Goal: Task Accomplishment & Management: Manage account settings

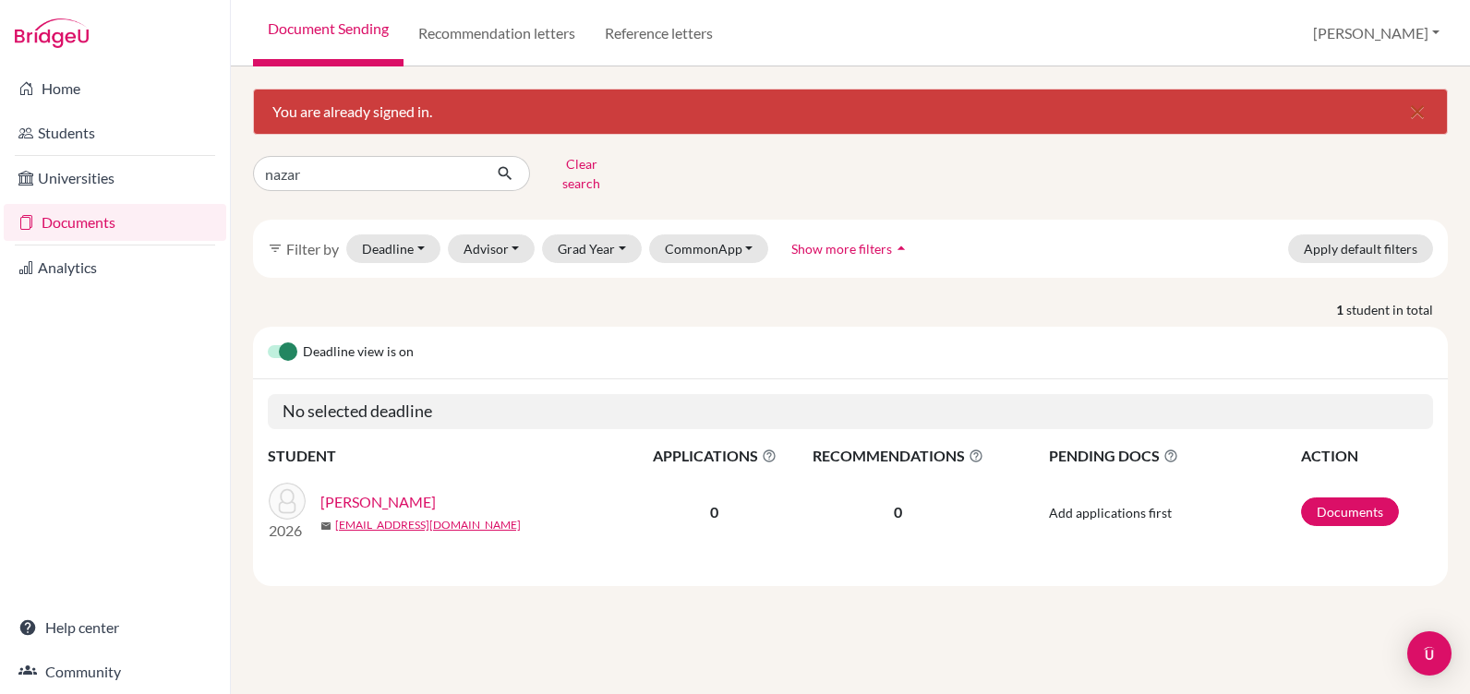
click at [93, 228] on link "Documents" at bounding box center [115, 222] width 223 height 37
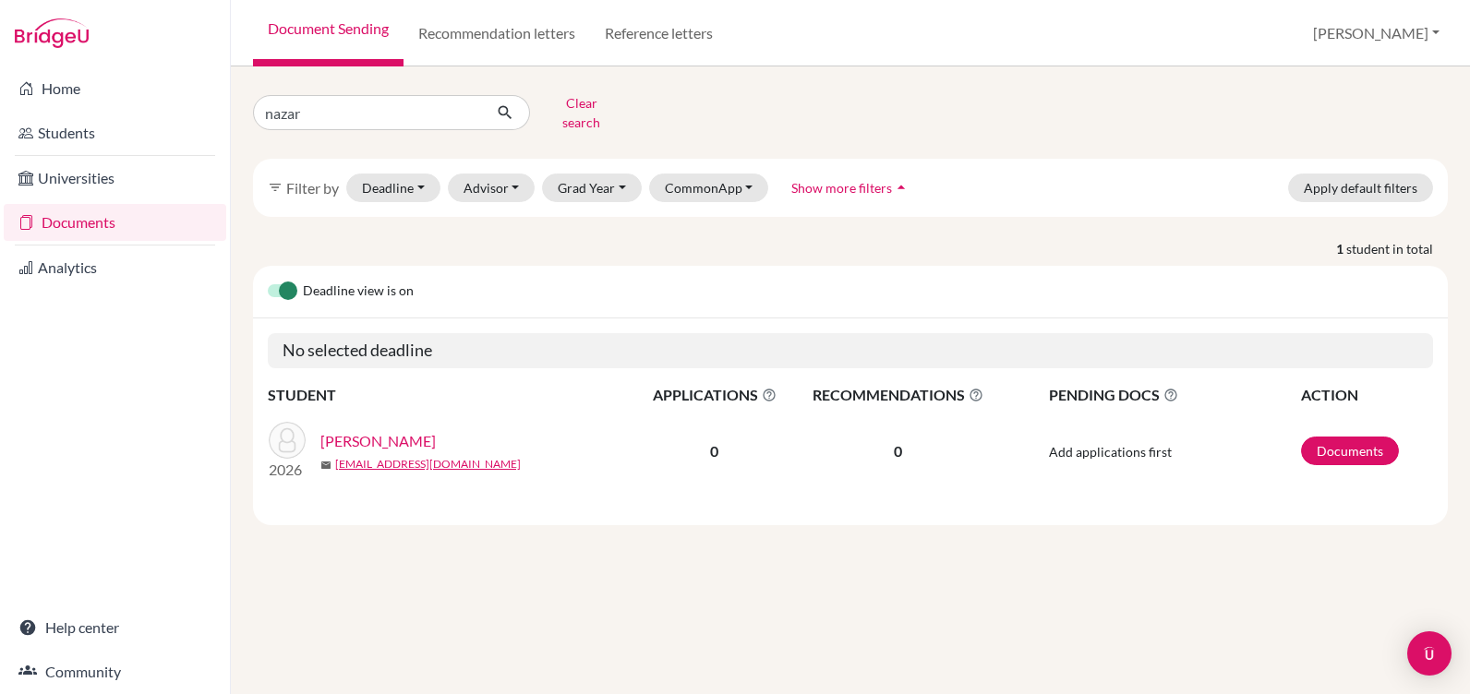
click at [48, 218] on link "Documents" at bounding box center [115, 222] width 223 height 37
click at [42, 266] on link "Analytics" at bounding box center [115, 267] width 223 height 37
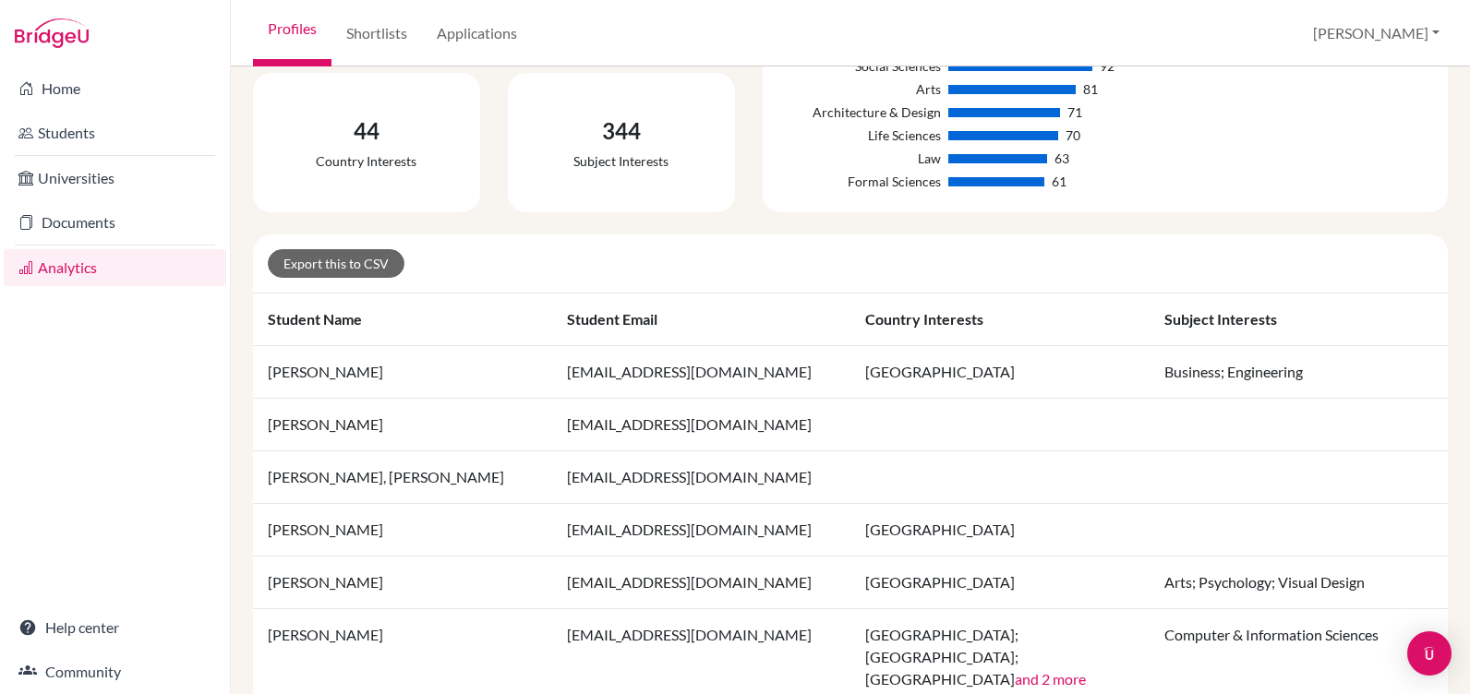
scroll to position [369, 0]
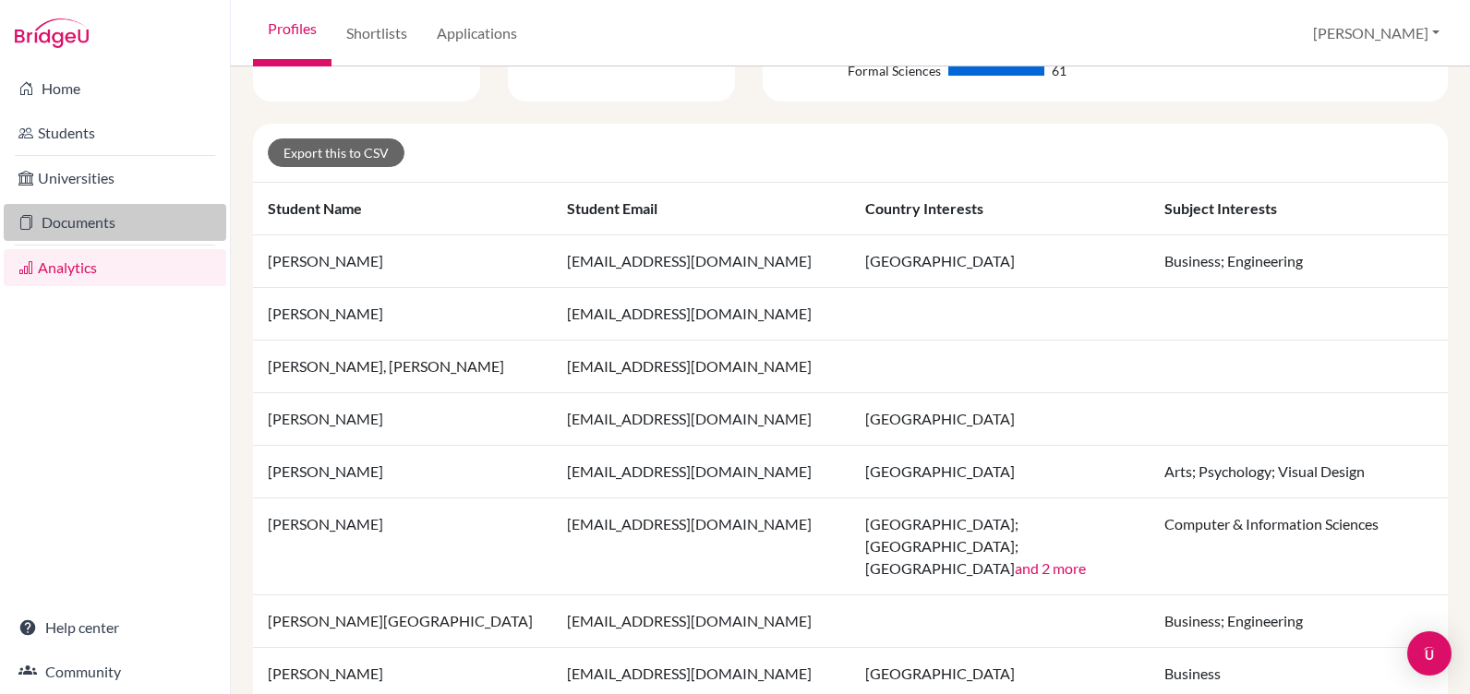
click at [59, 226] on link "Documents" at bounding box center [115, 222] width 223 height 37
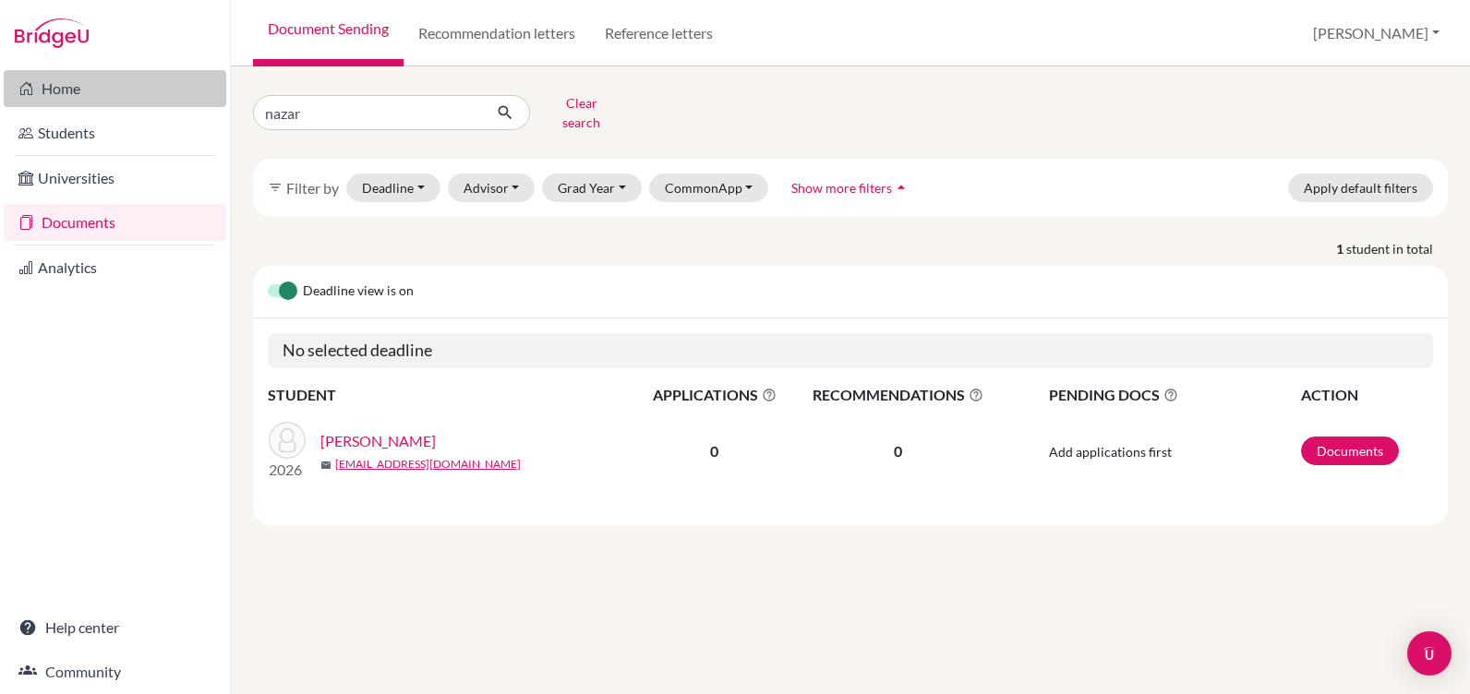
click at [64, 91] on link "Home" at bounding box center [115, 88] width 223 height 37
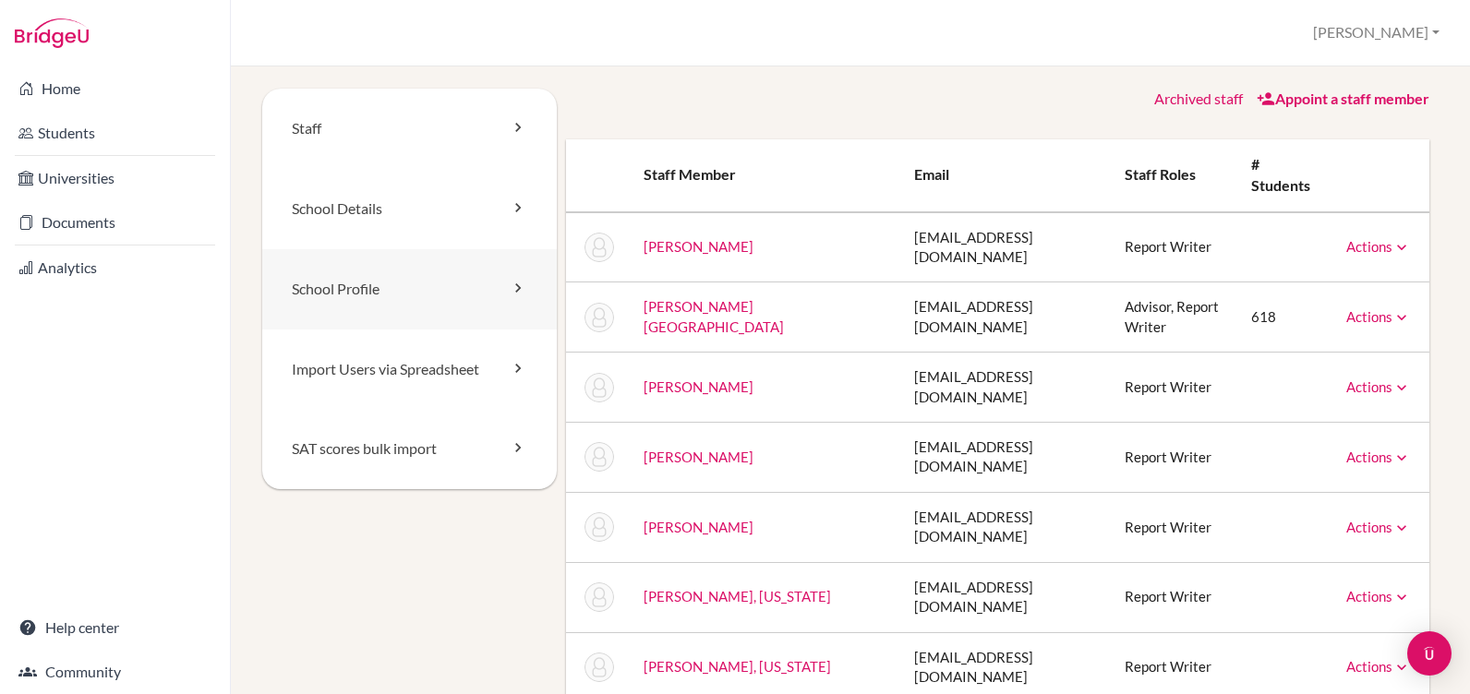
click at [344, 284] on link "School Profile" at bounding box center [409, 289] width 295 height 80
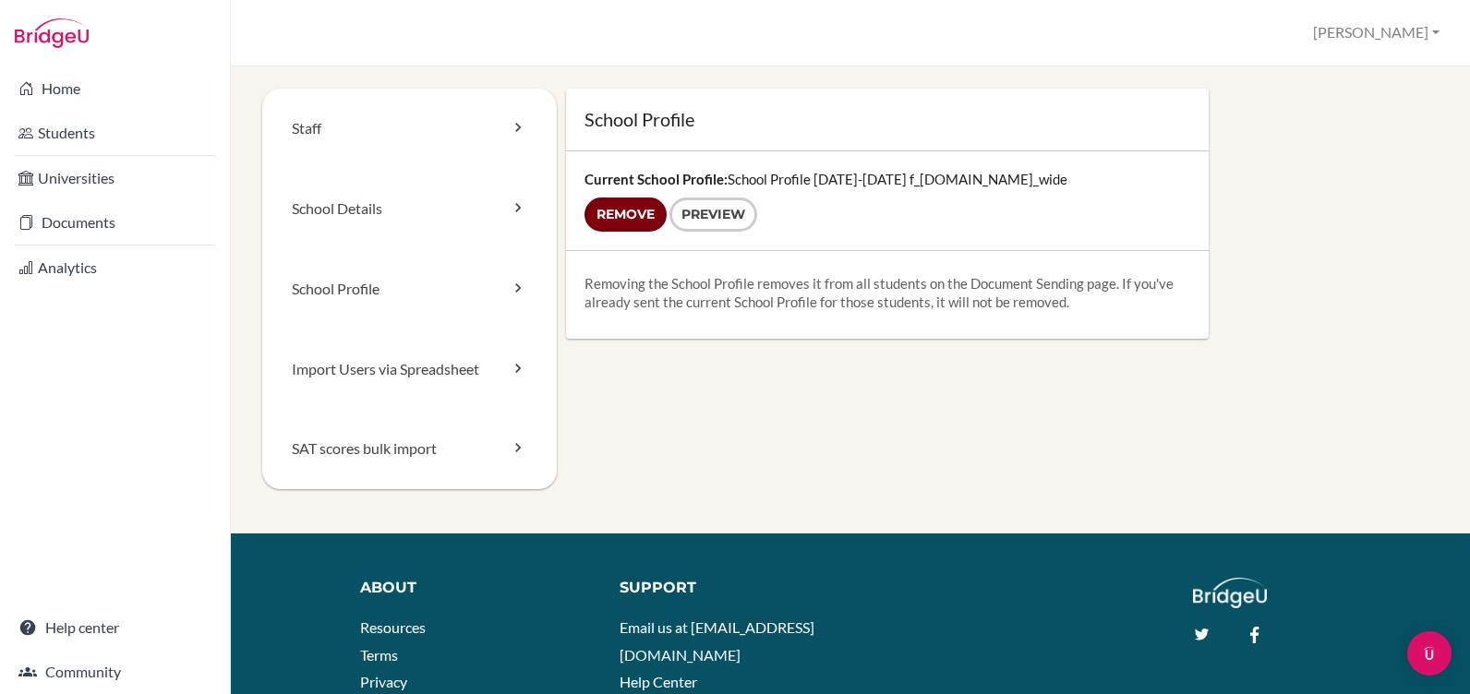
click at [612, 211] on input "Remove" at bounding box center [626, 215] width 82 height 34
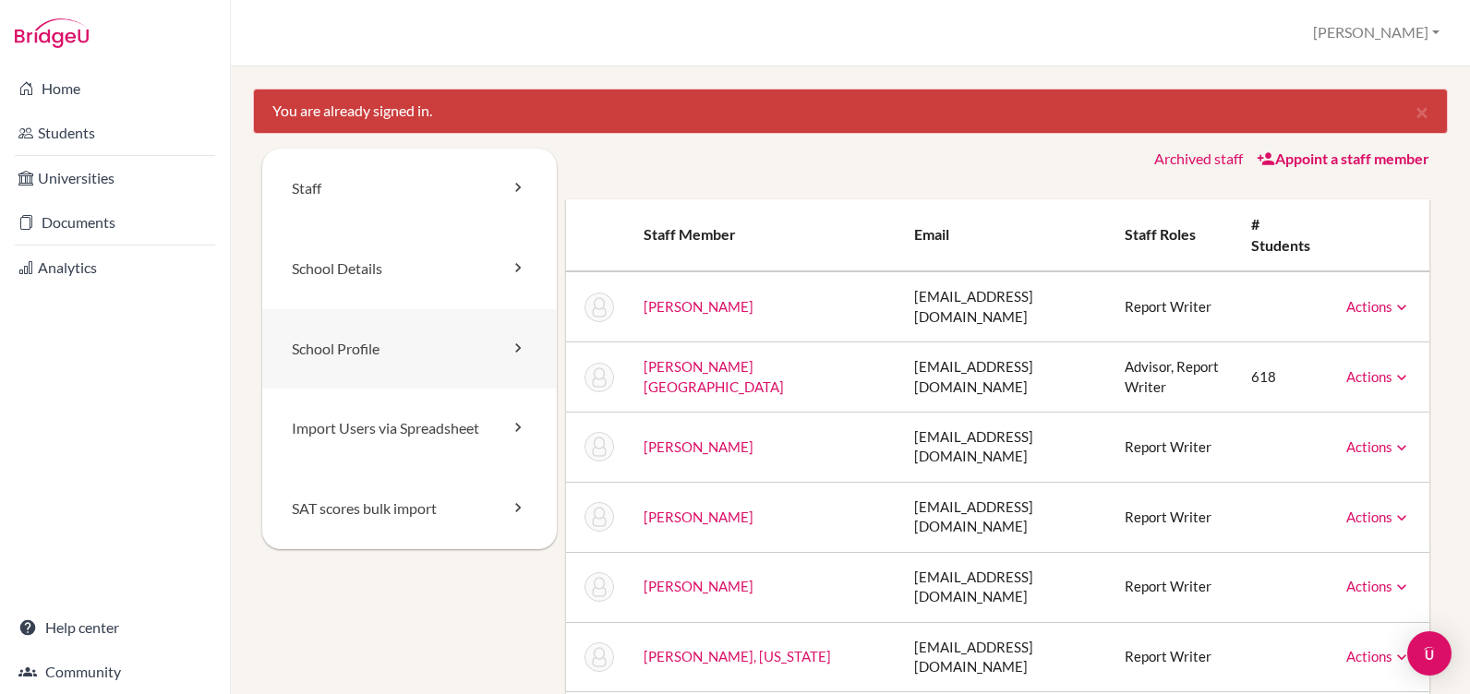
click at [343, 344] on link "School Profile" at bounding box center [409, 349] width 295 height 80
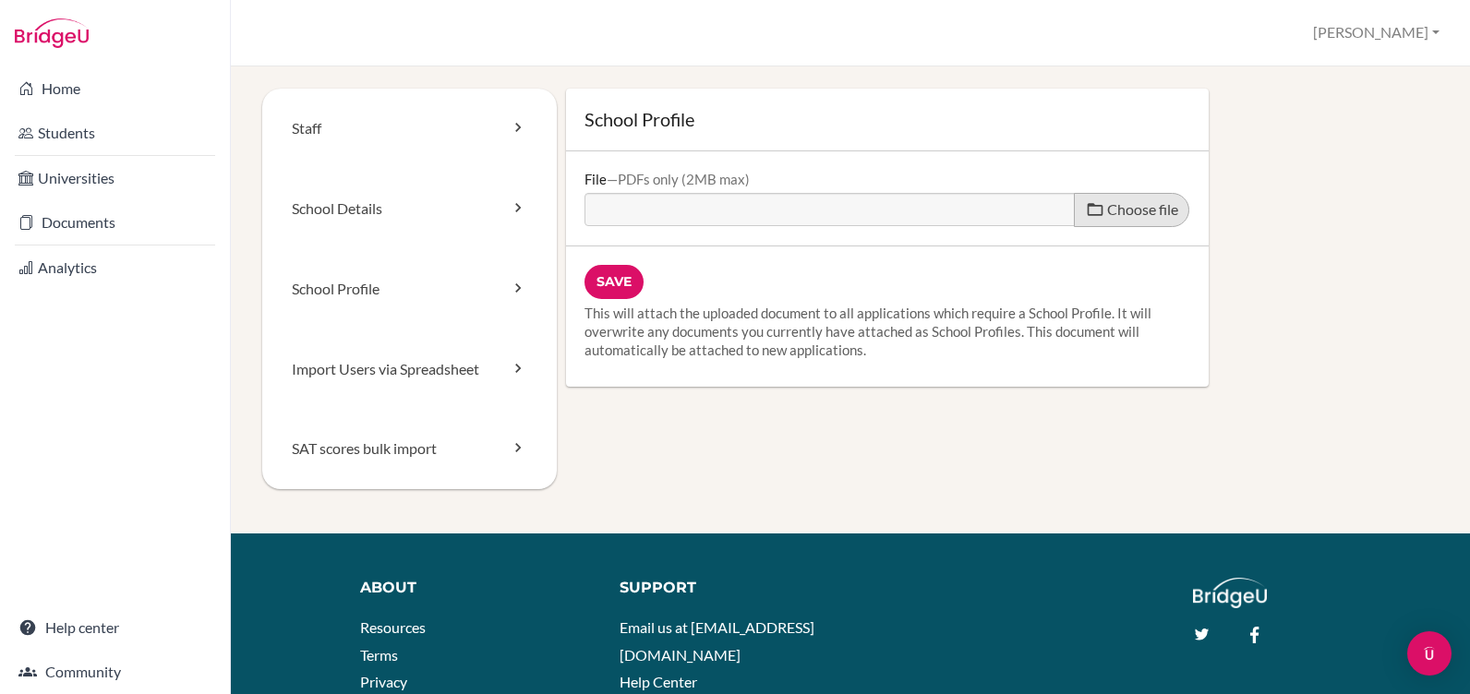
click at [1129, 204] on span "Choose file" at bounding box center [1142, 209] width 71 height 18
click at [867, 204] on input "Choose file" at bounding box center [726, 203] width 283 height 21
type input "C:\fakepath\School Profile 2025 Universities_compressed.pdf"
type input "School Profile 2025 Universities_compressed.pdf"
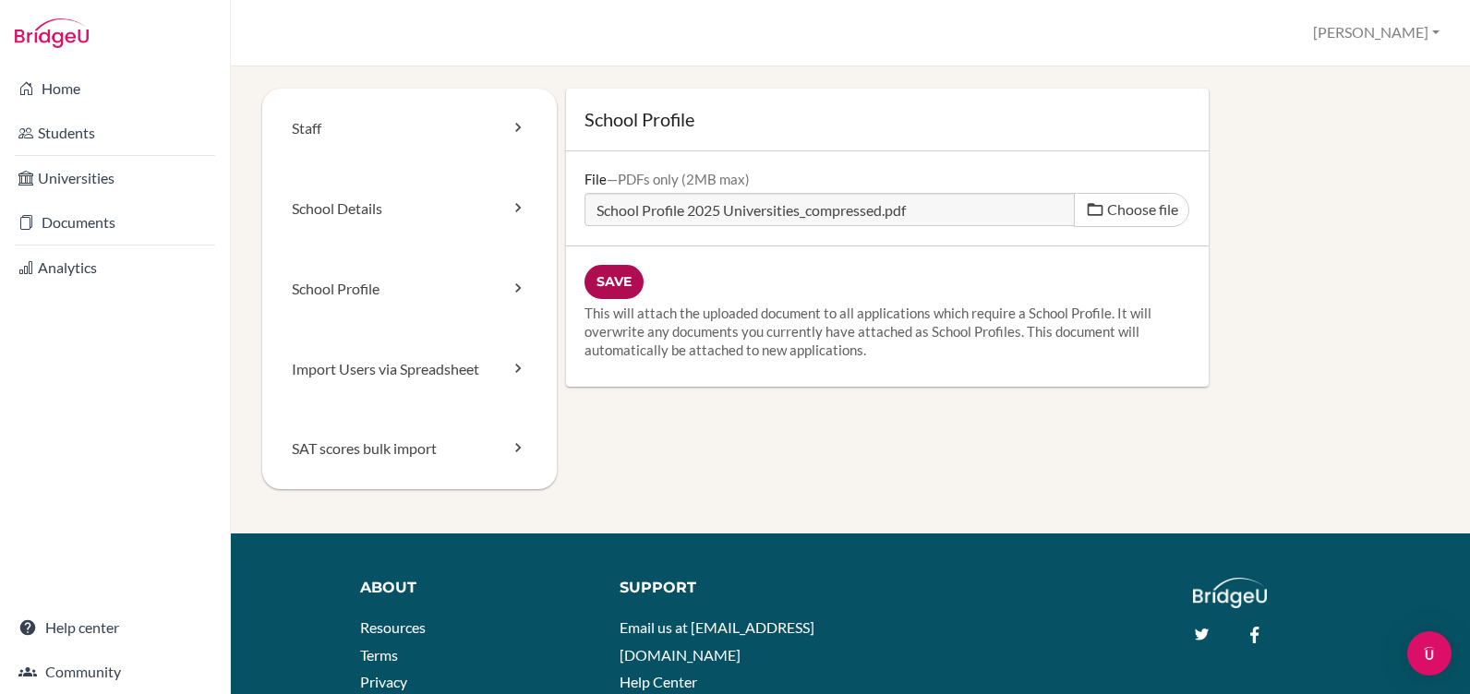
click at [613, 277] on input "Save" at bounding box center [614, 282] width 59 height 34
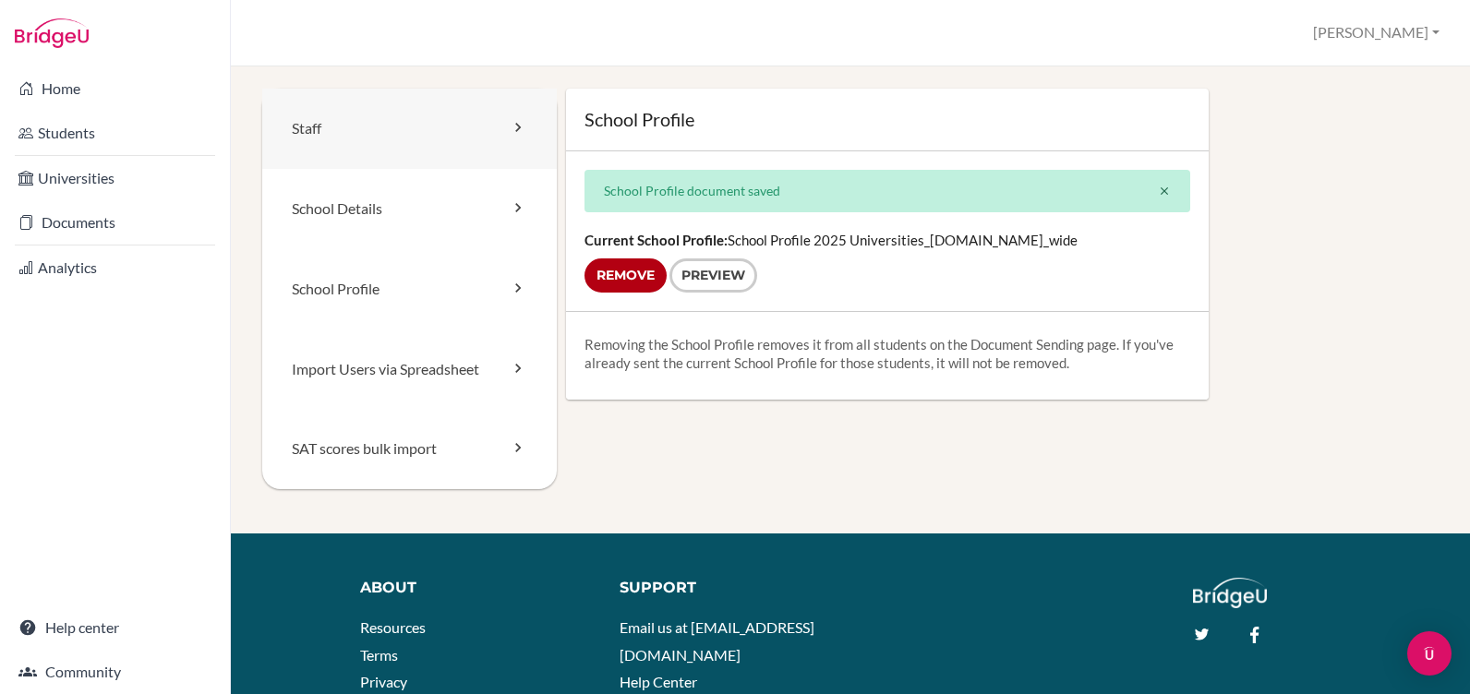
click at [319, 123] on link "Staff" at bounding box center [409, 129] width 295 height 80
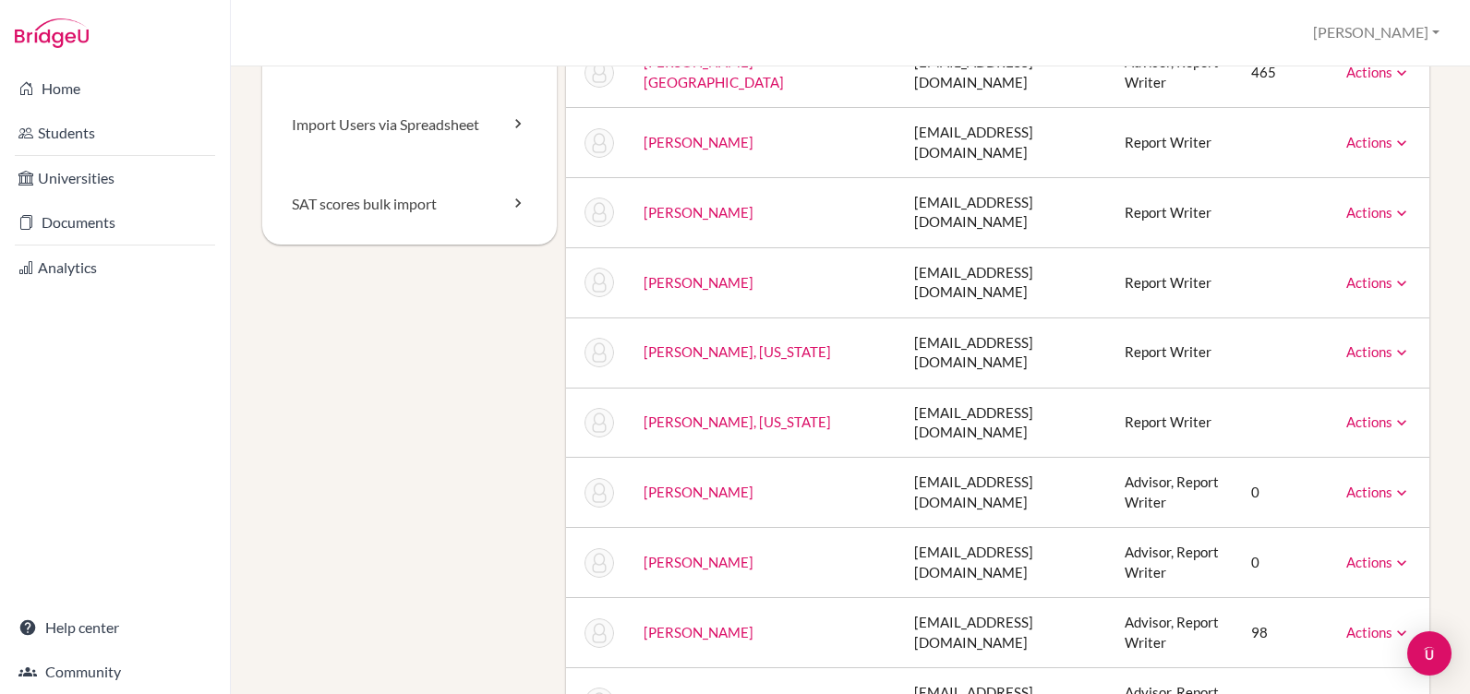
scroll to position [277, 0]
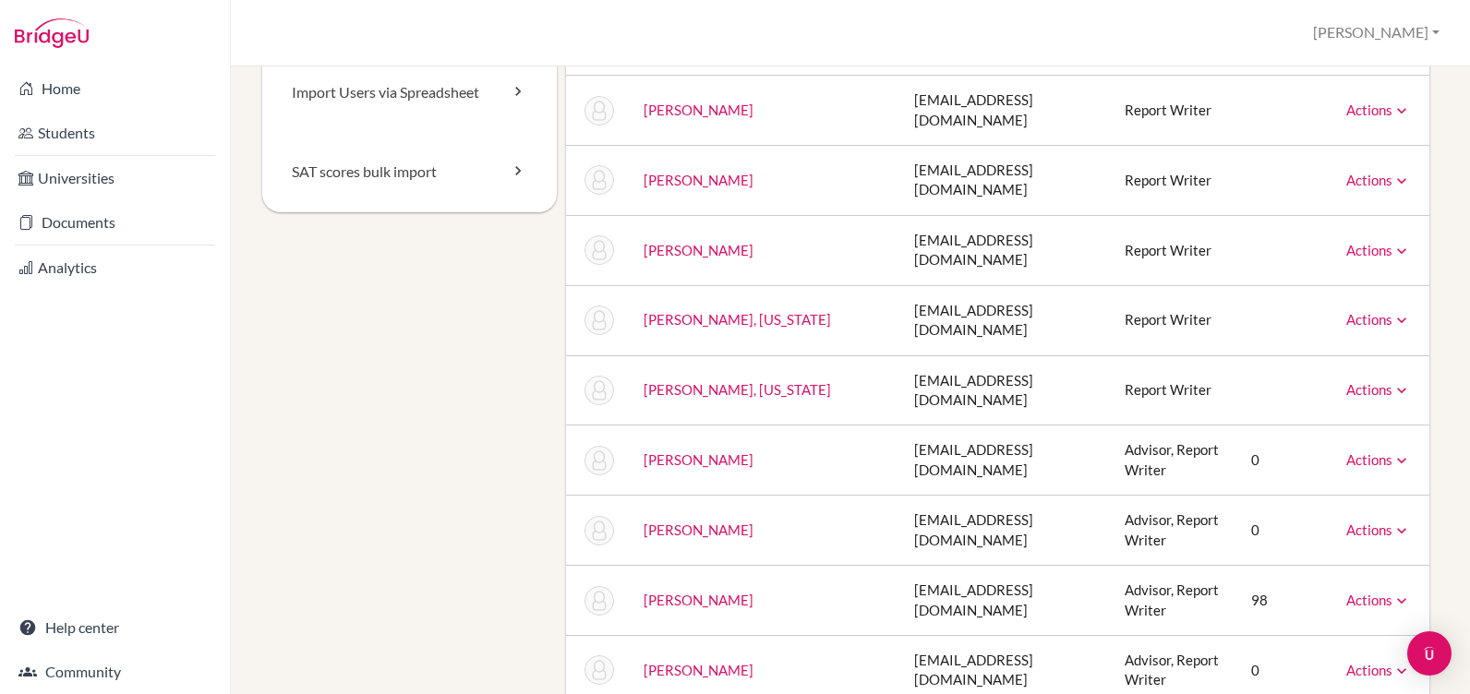
click at [1393, 522] on icon at bounding box center [1402, 531] width 18 height 18
click at [1296, 601] on link "Archive" at bounding box center [1331, 614] width 157 height 27
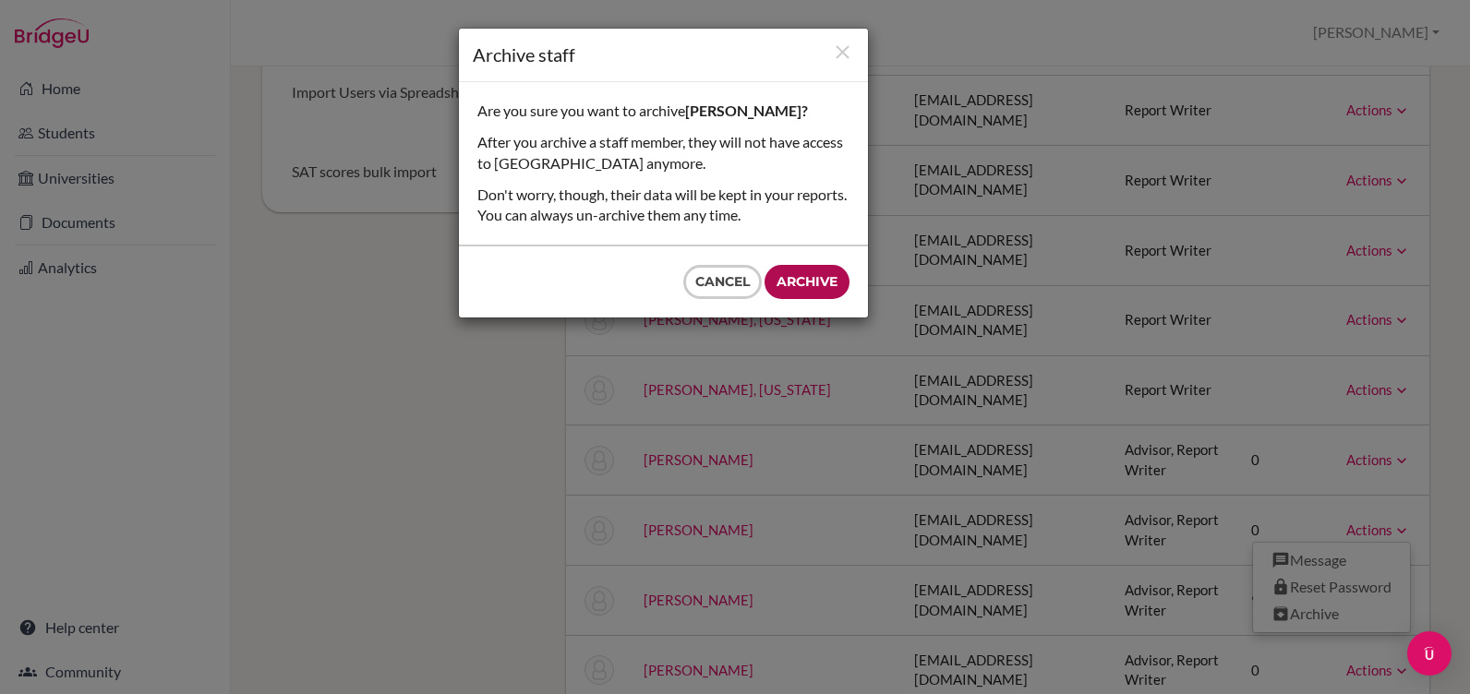
click at [809, 275] on input "Archive" at bounding box center [807, 282] width 85 height 34
type input "Archive"
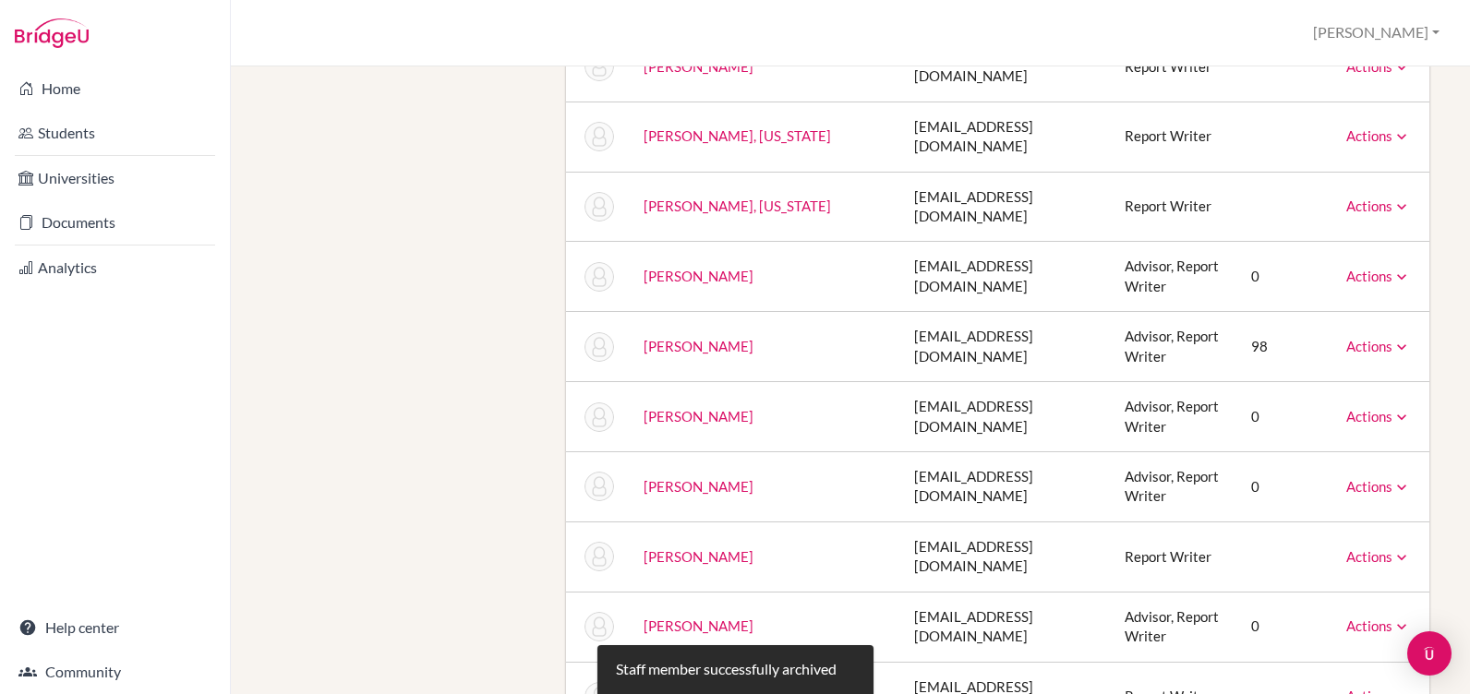
scroll to position [462, 0]
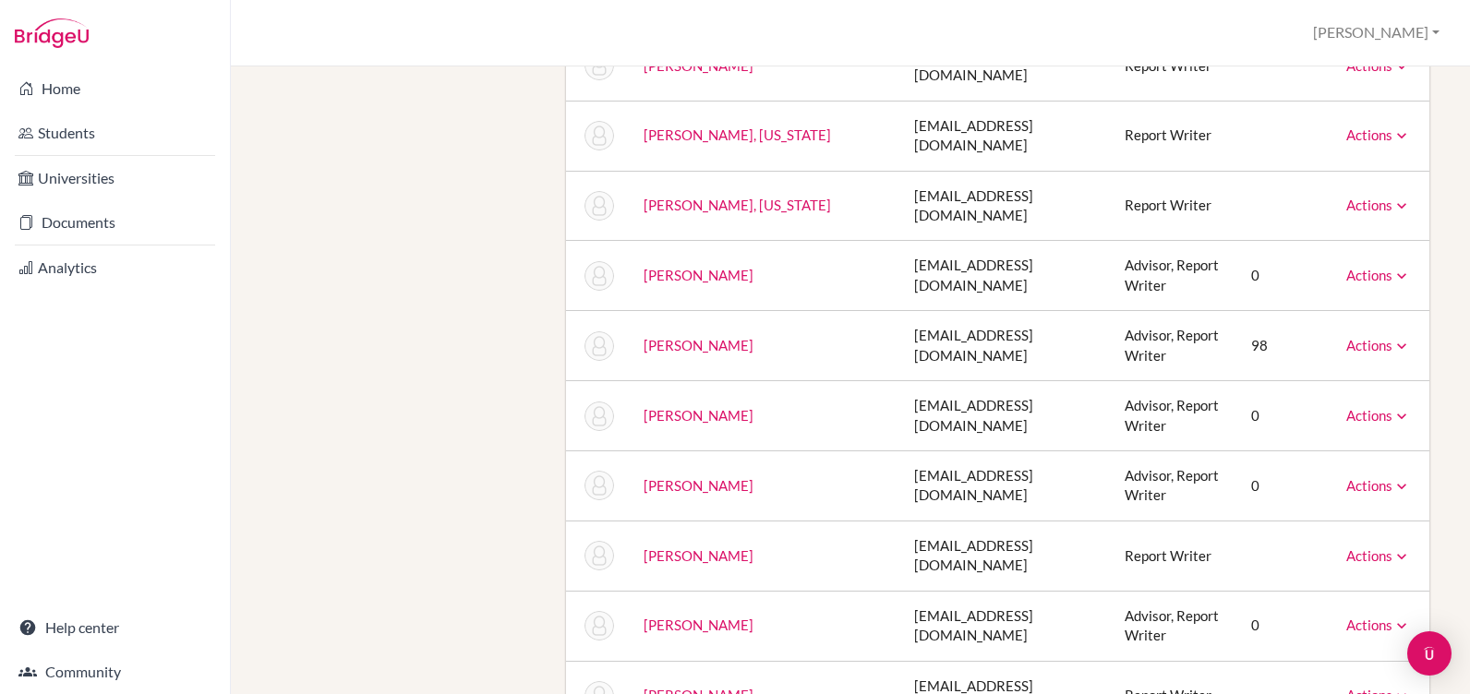
click at [1393, 477] on icon at bounding box center [1402, 486] width 18 height 18
click at [535, 413] on div "Staff School Details School Profile Import Users via Spreadsheet SAT scores bul…" at bounding box center [850, 494] width 1176 height 1734
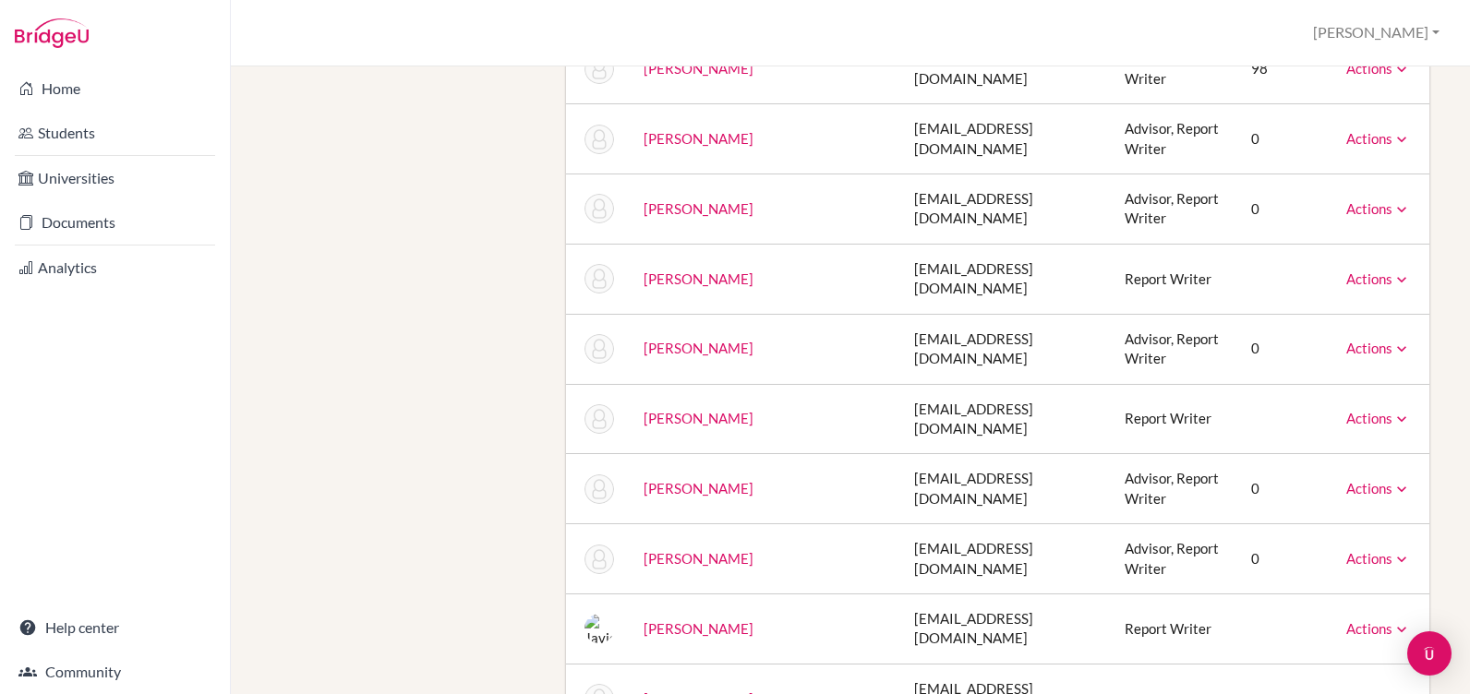
scroll to position [831, 0]
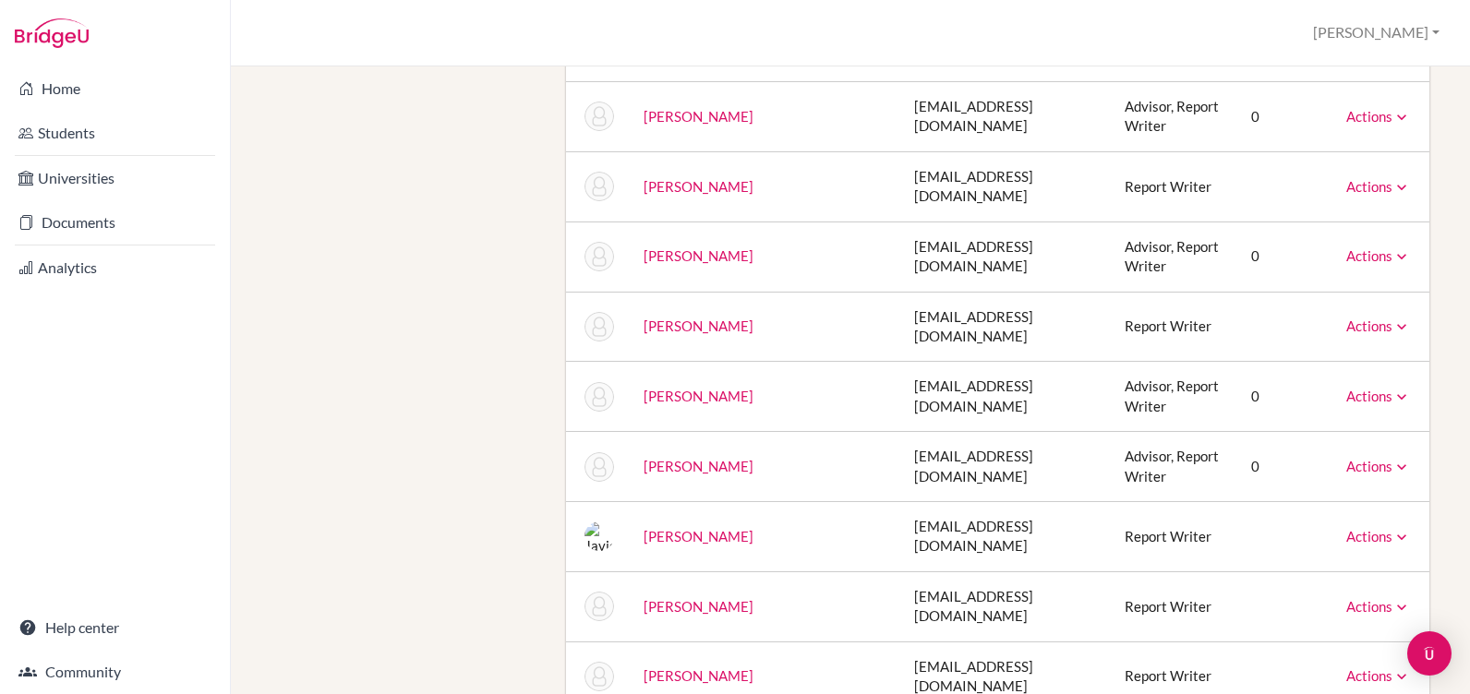
click at [1393, 388] on icon at bounding box center [1402, 397] width 18 height 18
click at [1307, 467] on link "Archive" at bounding box center [1331, 480] width 157 height 27
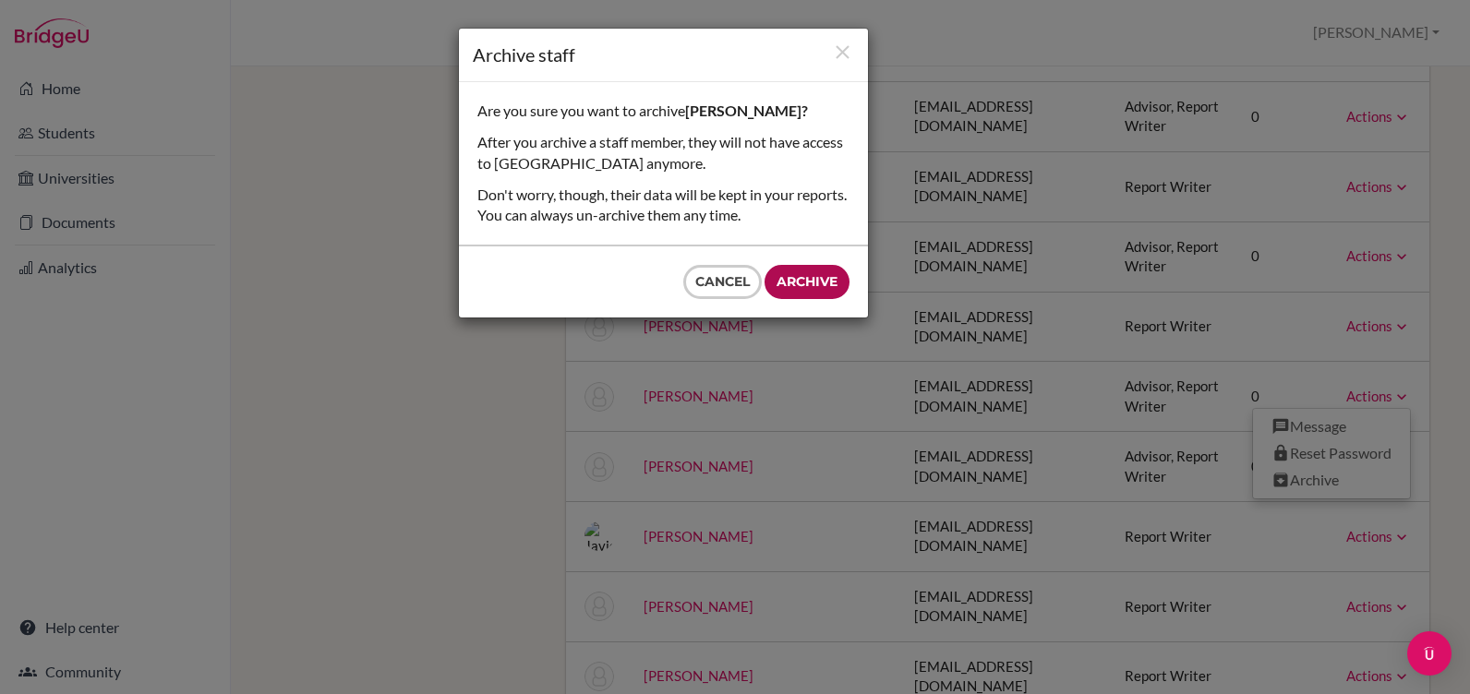
click at [789, 277] on input "Archive" at bounding box center [807, 282] width 85 height 34
type input "Archive"
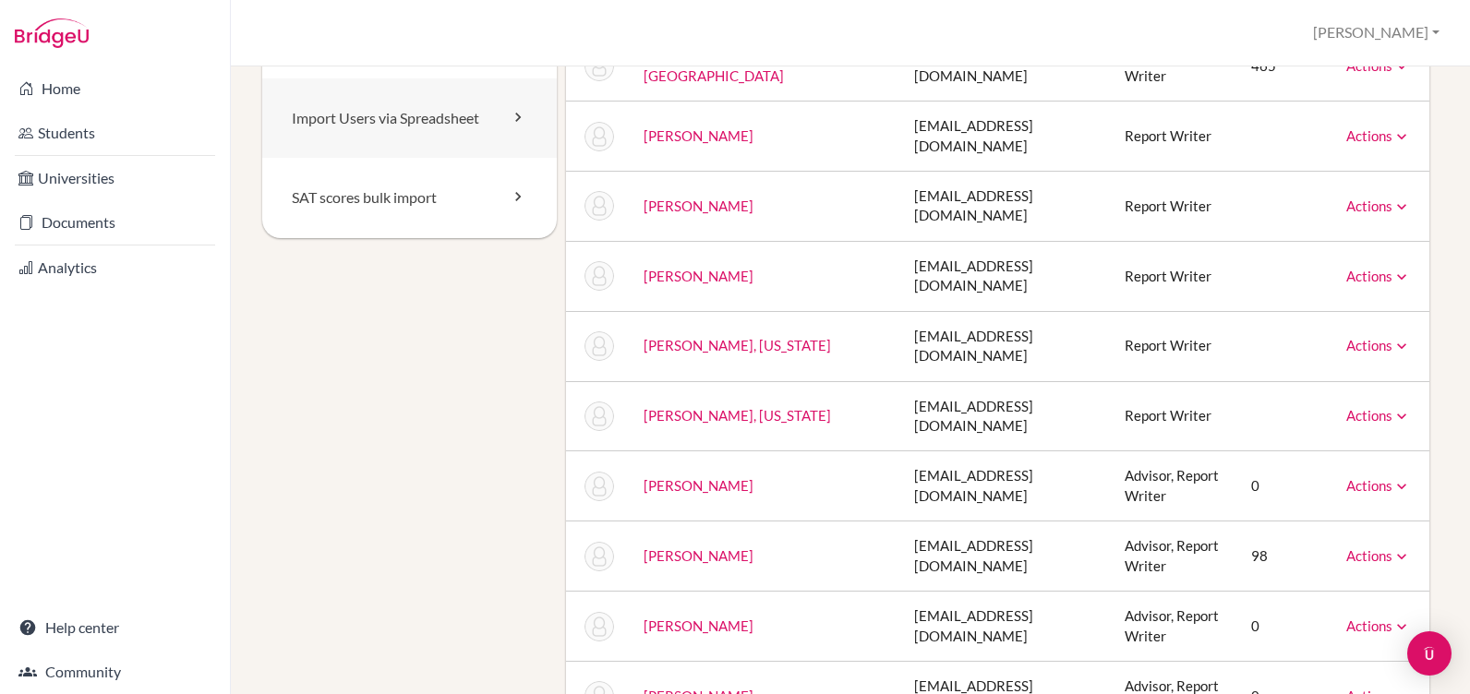
scroll to position [0, 0]
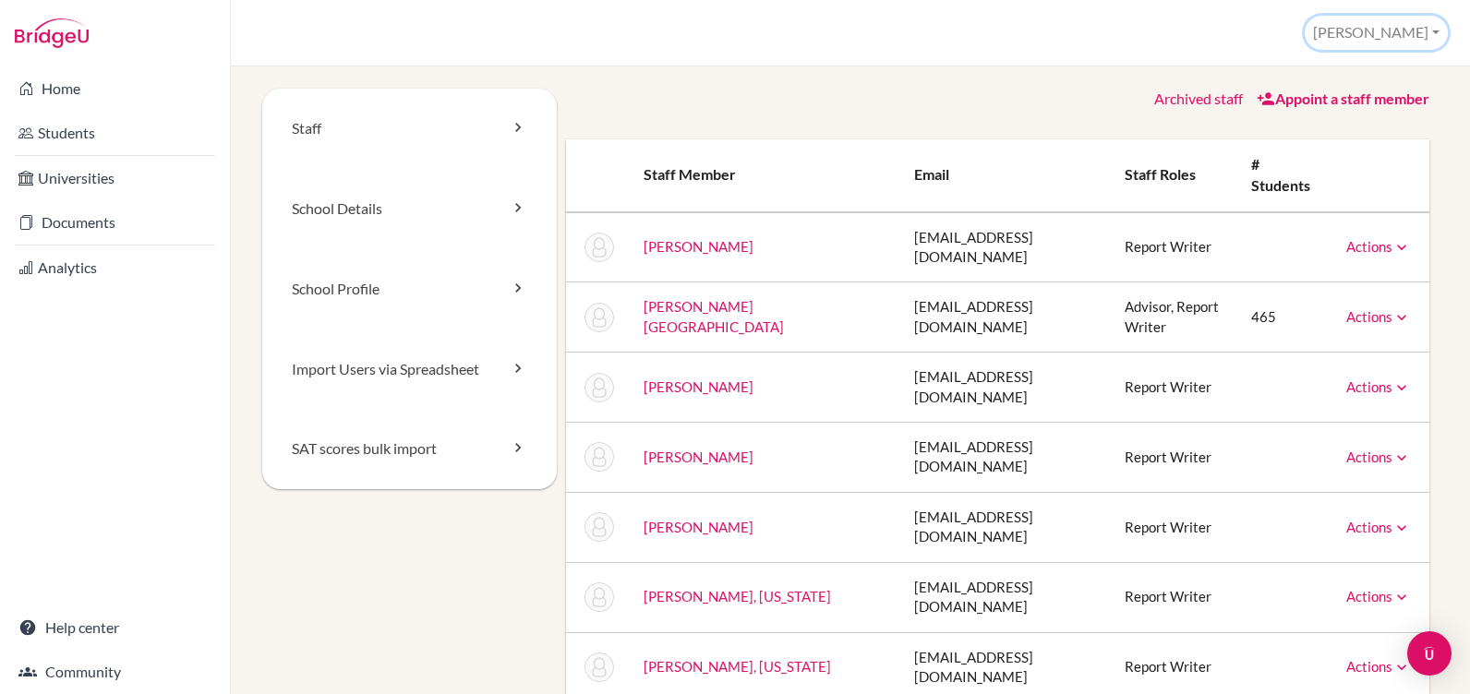
click at [1425, 30] on button "[PERSON_NAME]" at bounding box center [1376, 33] width 143 height 34
click at [335, 207] on link "School Details" at bounding box center [409, 209] width 295 height 80
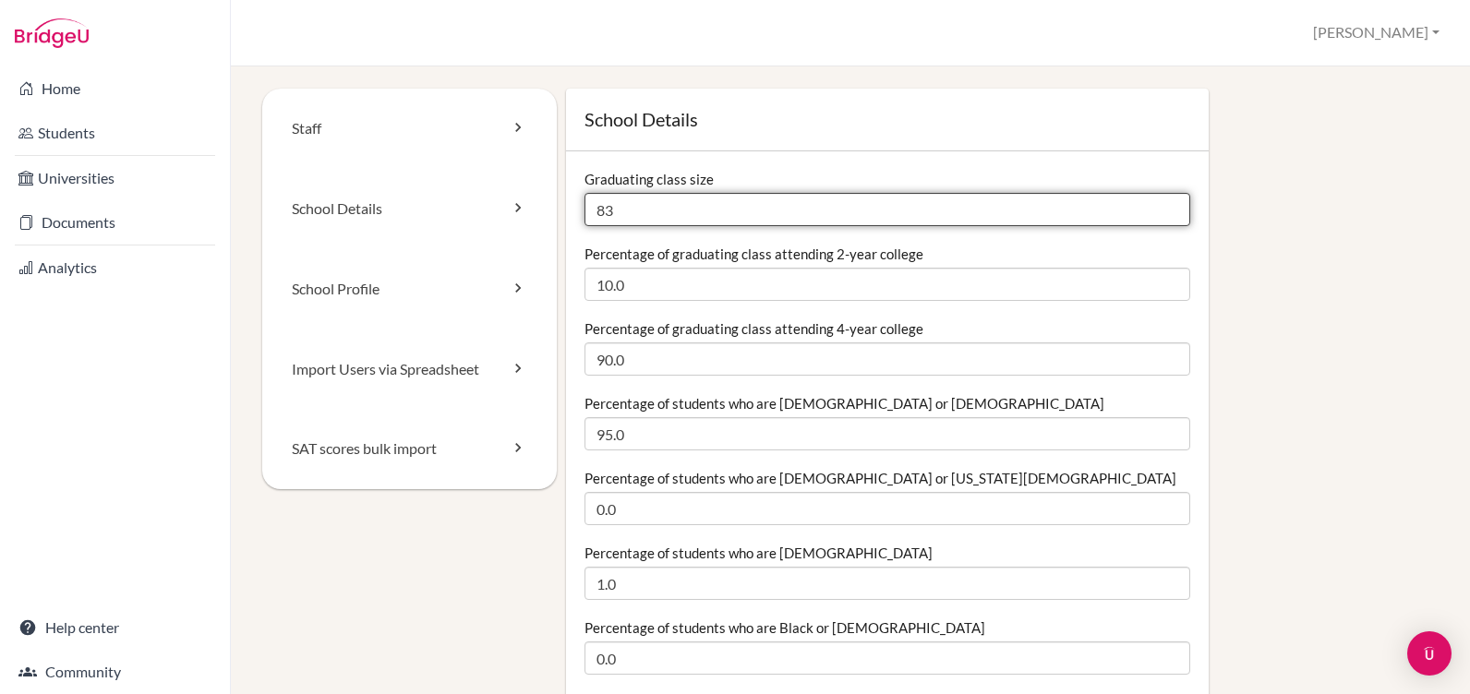
click at [616, 203] on input "83" at bounding box center [888, 209] width 607 height 33
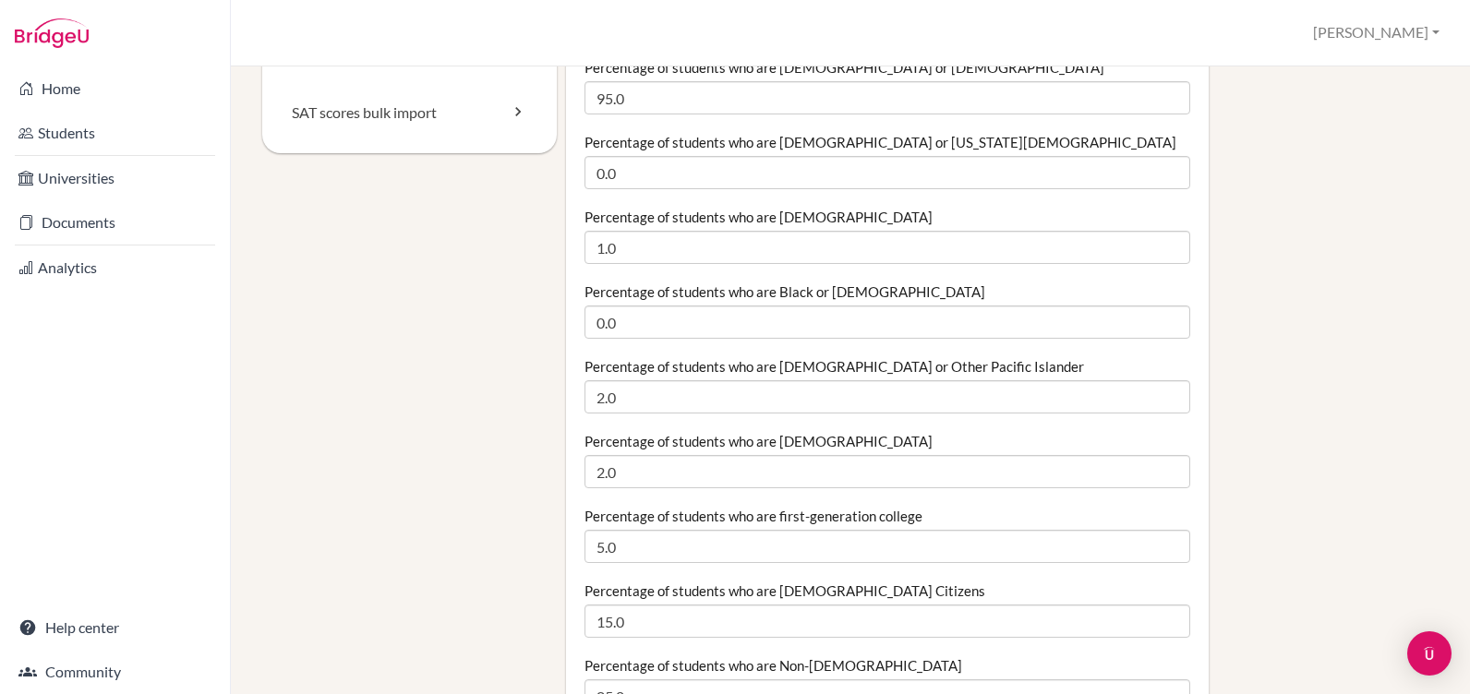
scroll to position [369, 0]
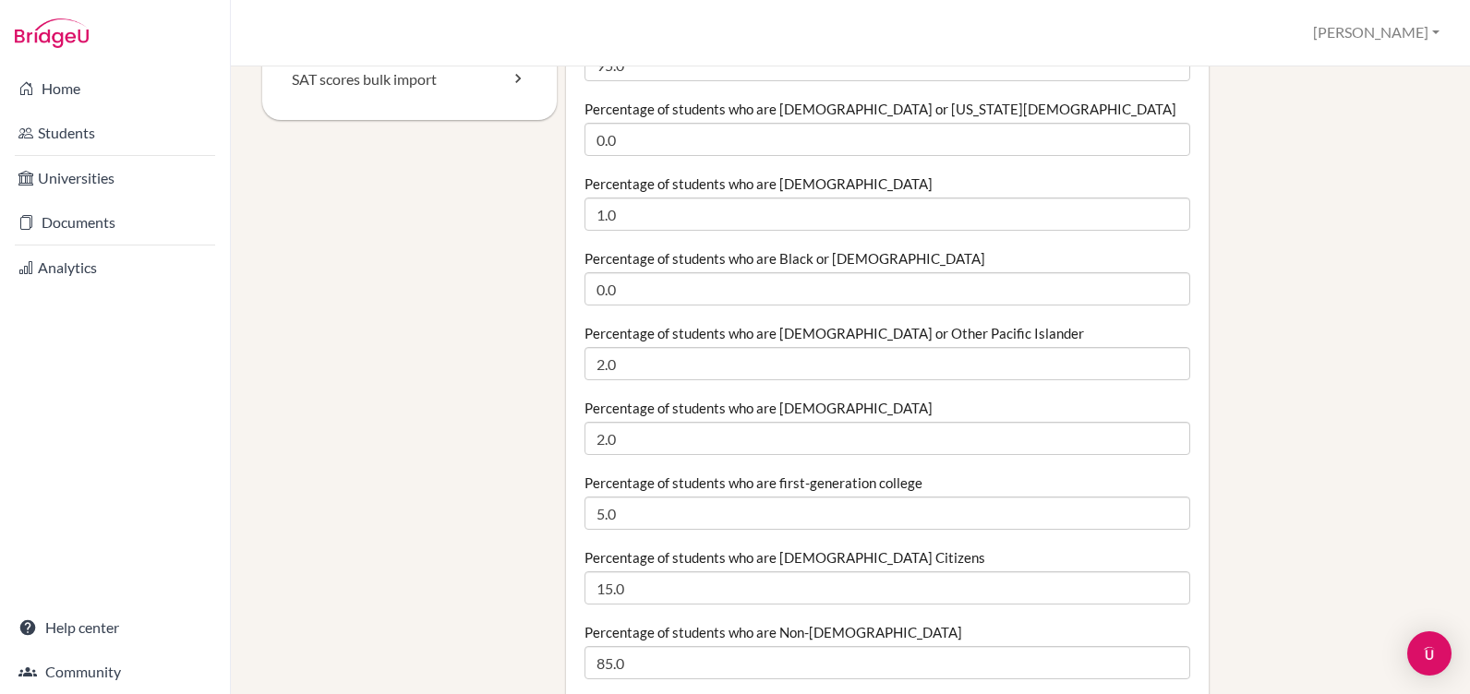
type input "81"
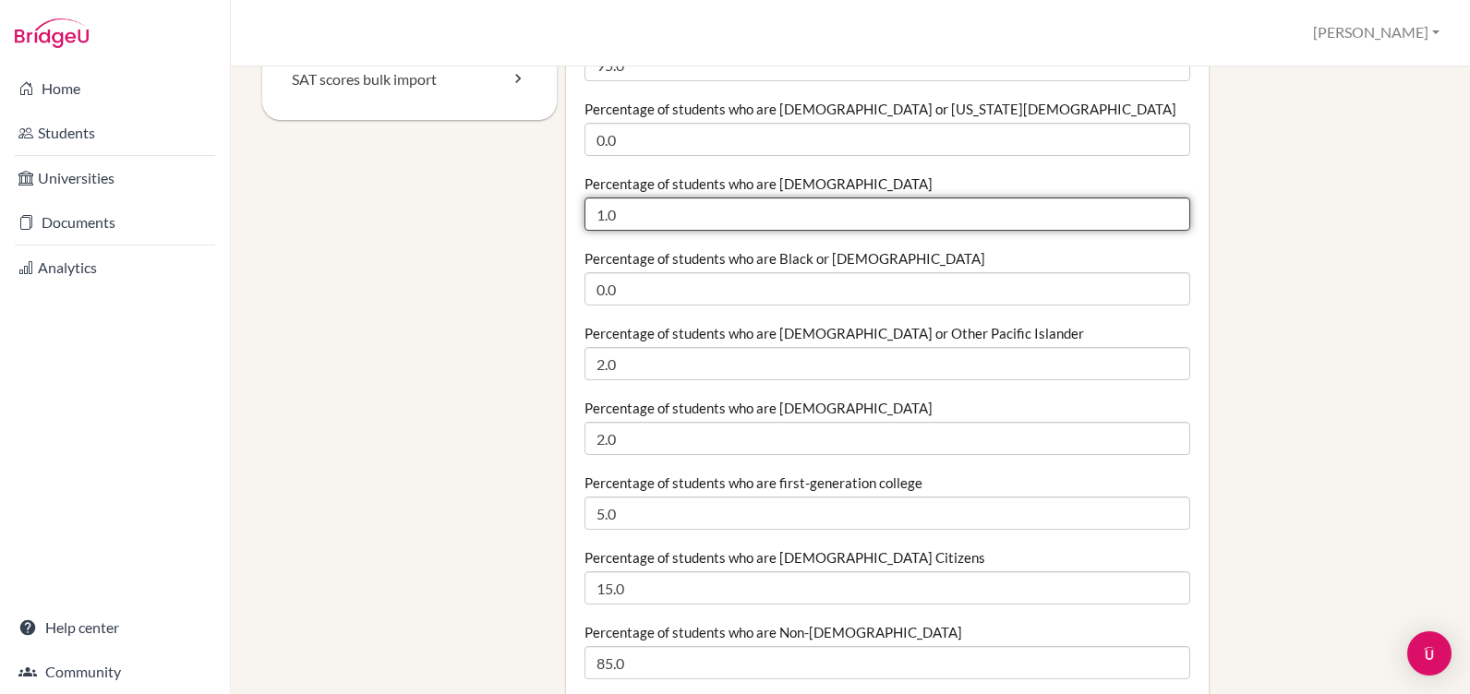
drag, startPoint x: 621, startPoint y: 217, endPoint x: 576, endPoint y: 216, distance: 45.3
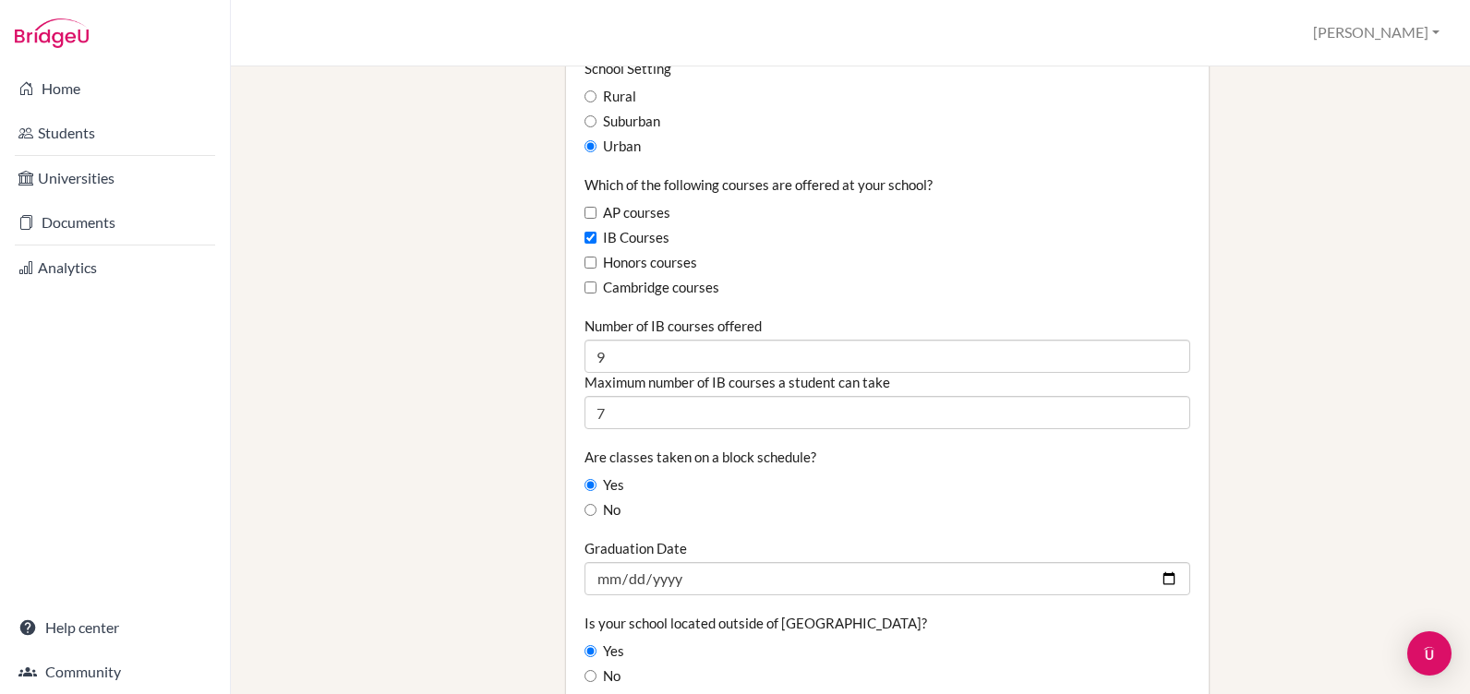
scroll to position [1108, 0]
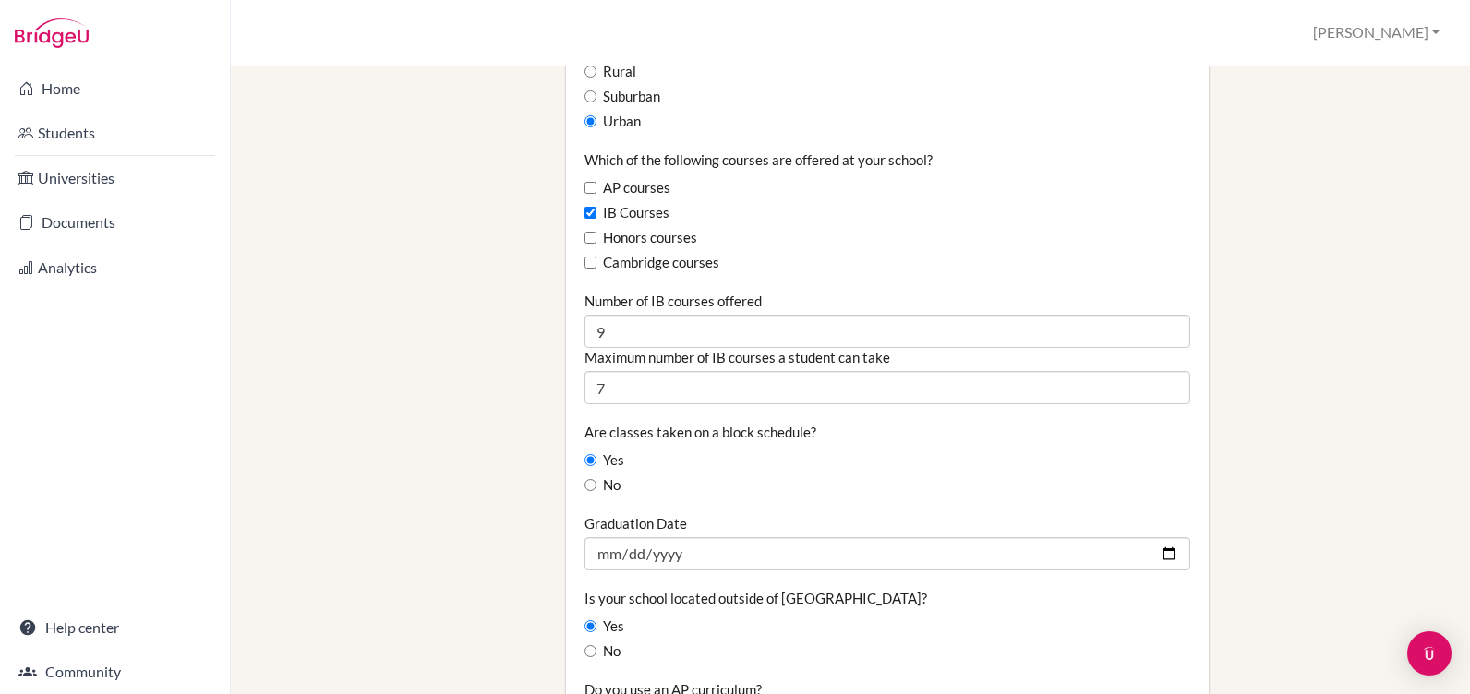
type input "0.0"
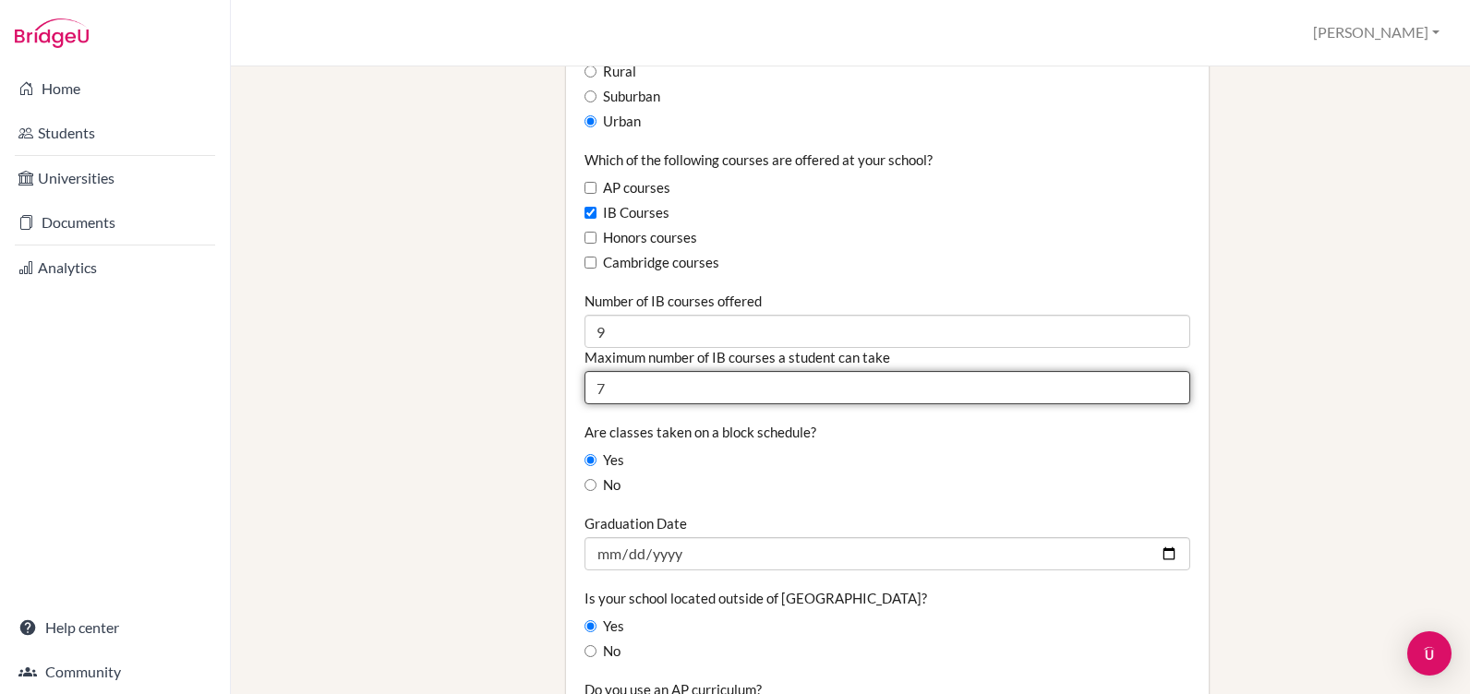
click at [609, 390] on input "7" at bounding box center [888, 387] width 607 height 33
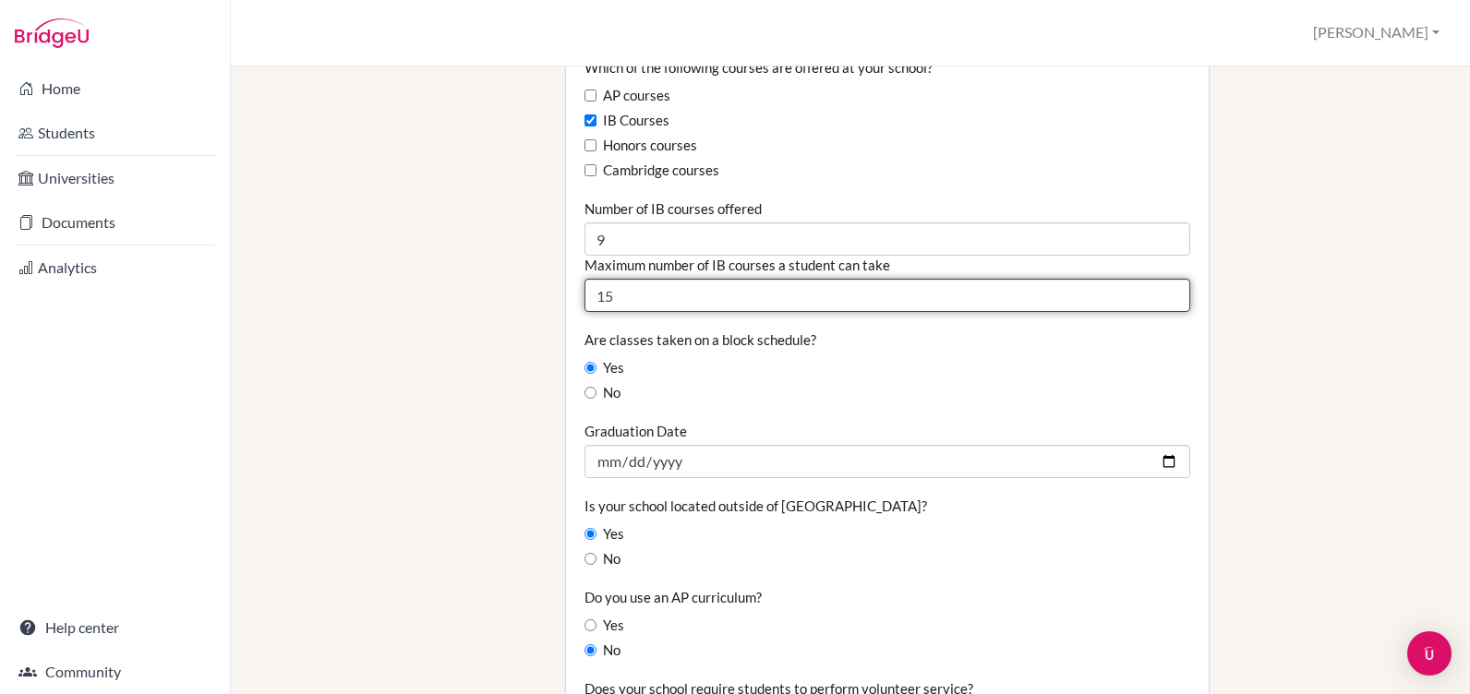
type input "15"
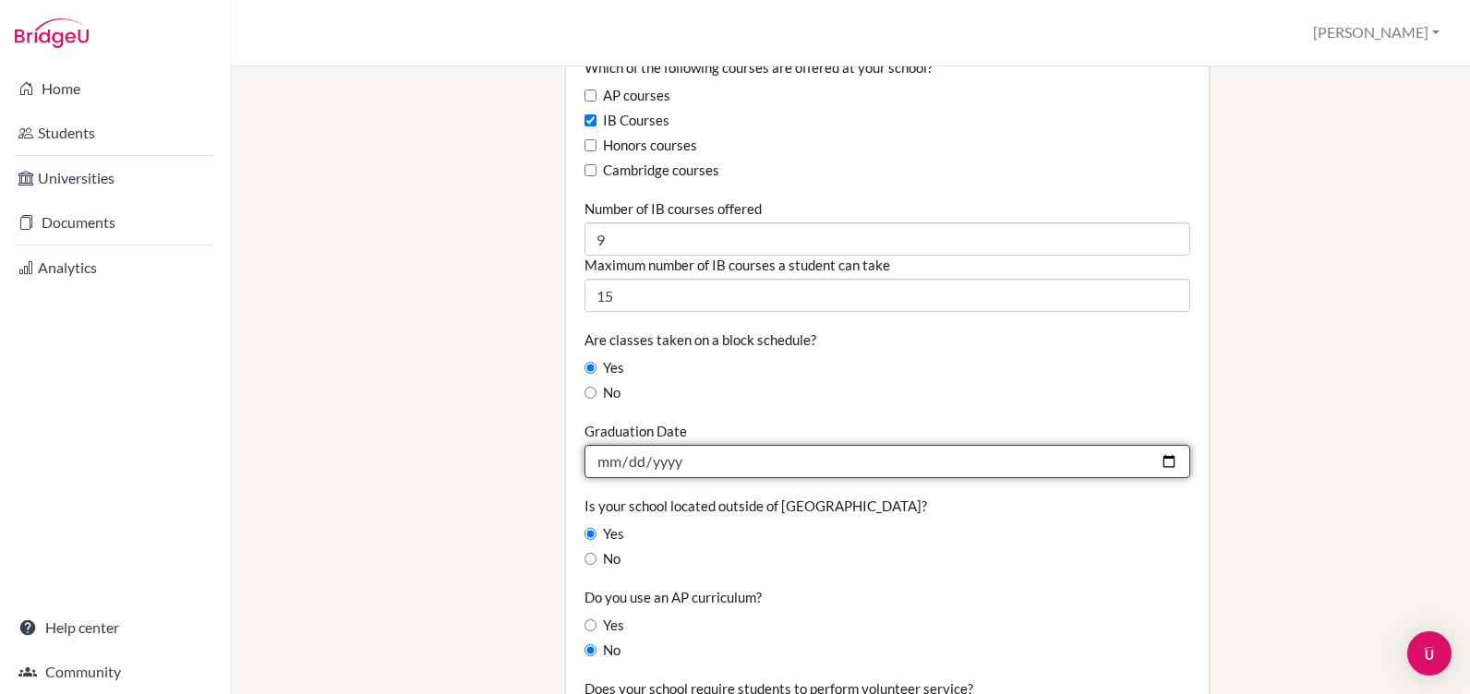
click at [681, 463] on input "2025-05-29" at bounding box center [888, 461] width 607 height 33
click at [681, 464] on input "2025-05-29" at bounding box center [888, 461] width 607 height 33
click at [679, 464] on input "2025-05-29" at bounding box center [888, 461] width 607 height 33
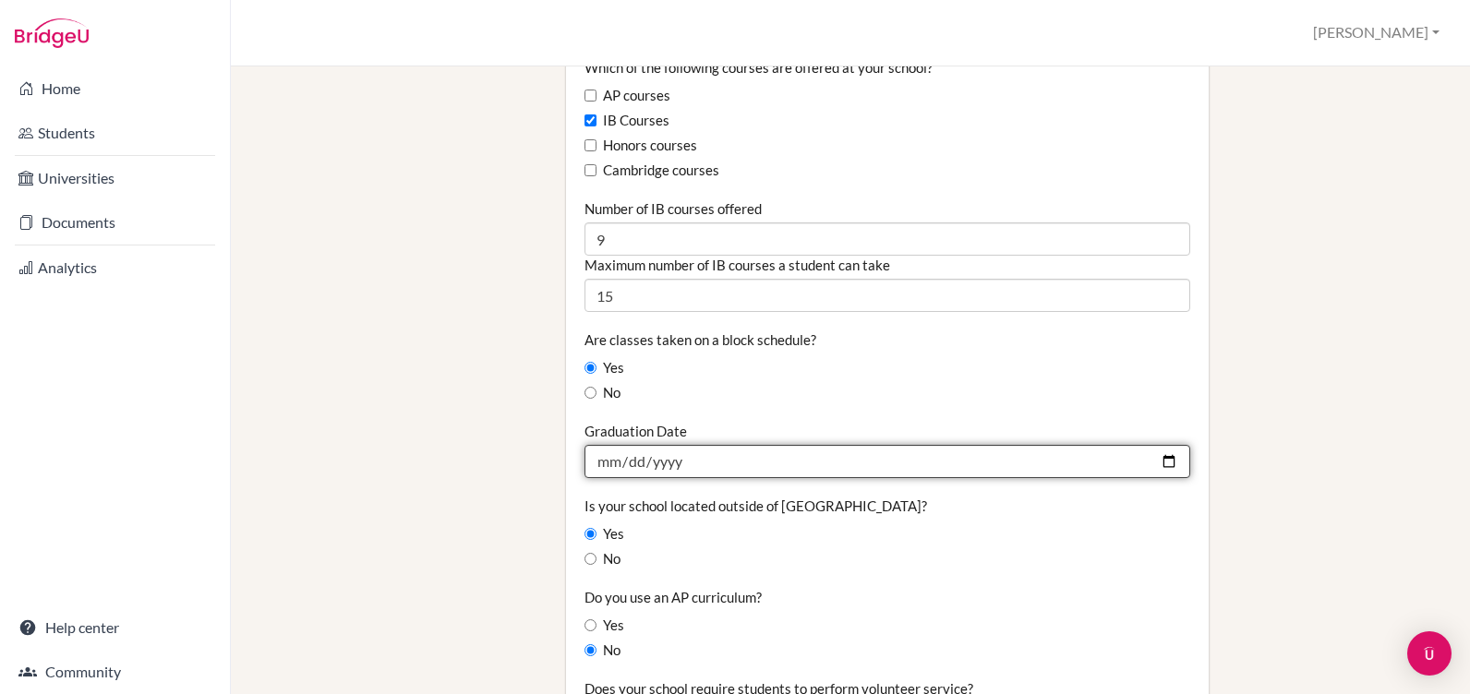
click at [677, 459] on input "2025-05-29" at bounding box center [888, 461] width 607 height 33
click at [1153, 453] on input "2025-05-29" at bounding box center [888, 461] width 607 height 33
type input "[DATE]"
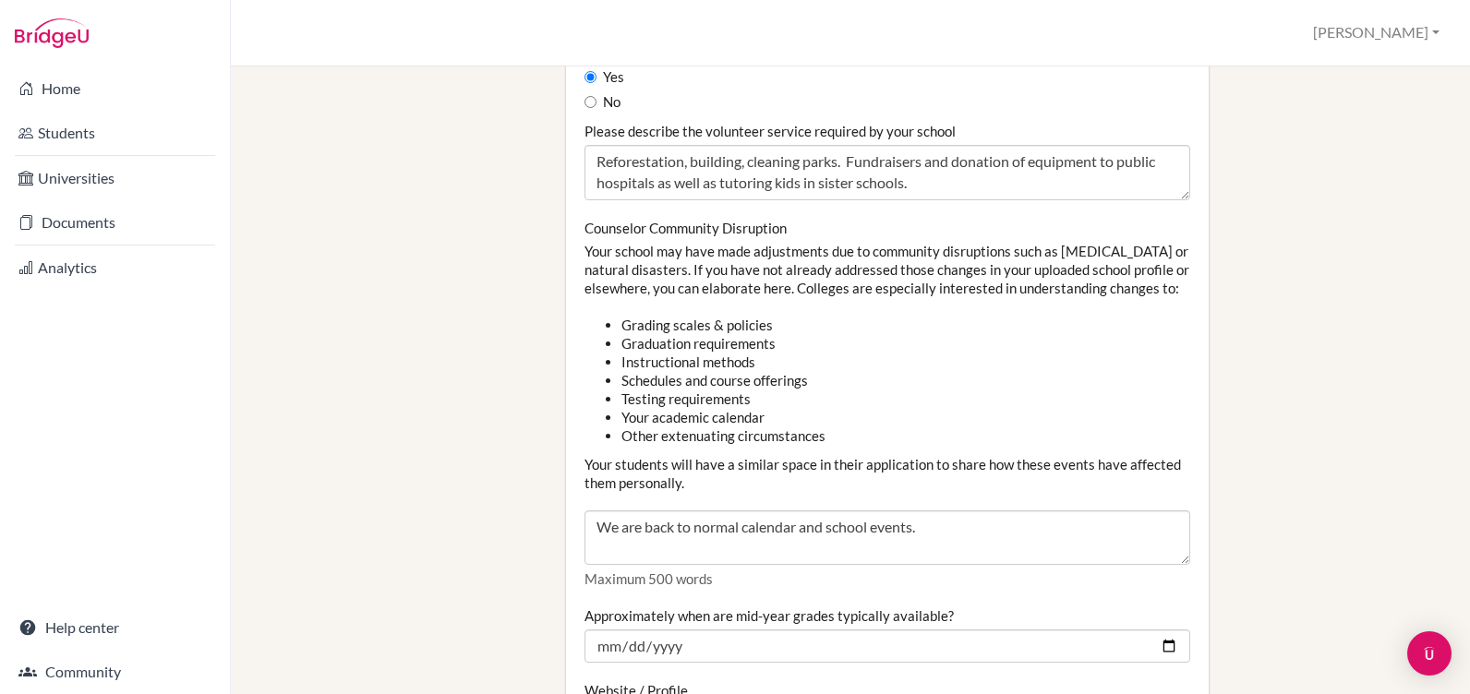
scroll to position [1939, 0]
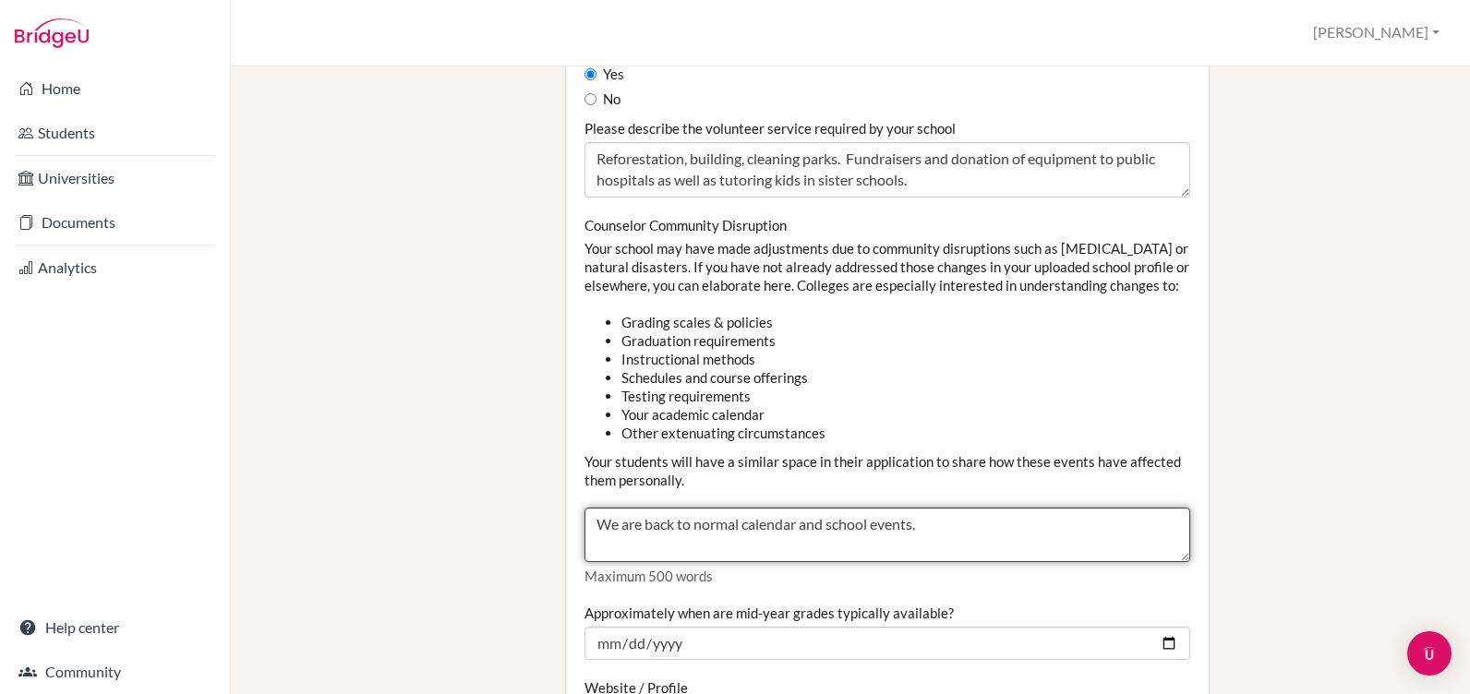
drag, startPoint x: 931, startPoint y: 549, endPoint x: 531, endPoint y: 580, distance: 401.1
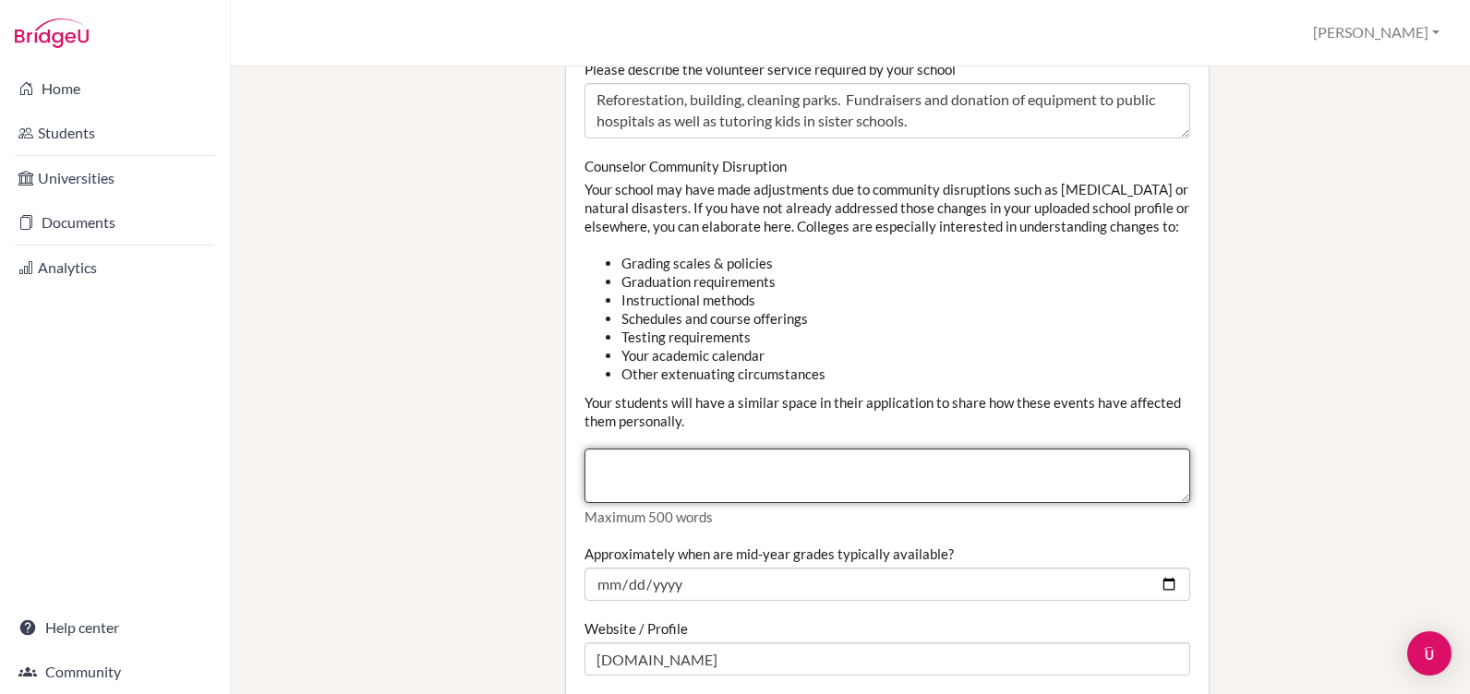
scroll to position [2032, 0]
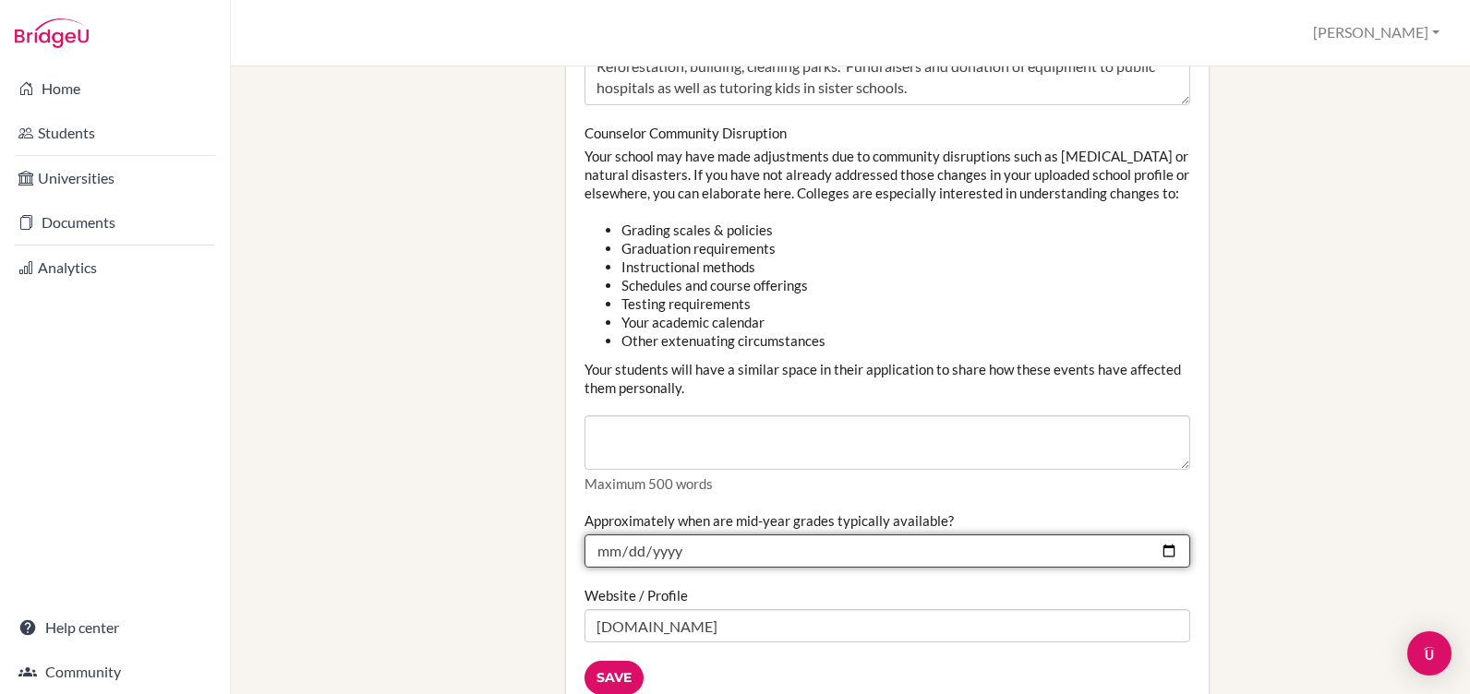
click at [672, 568] on input "2025-01-20" at bounding box center [888, 551] width 607 height 33
click at [1160, 568] on input "2025-01-20" at bounding box center [888, 551] width 607 height 33
type input "[DATE]"
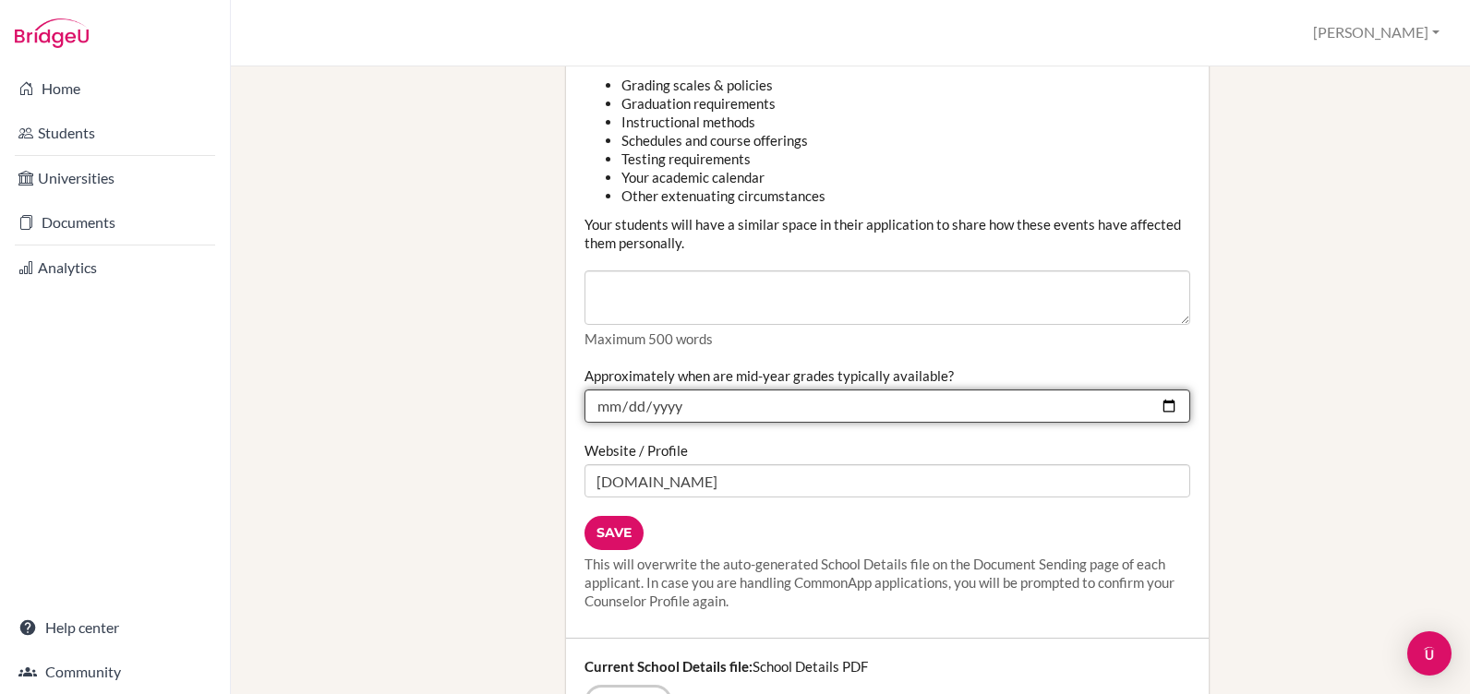
scroll to position [2216, 0]
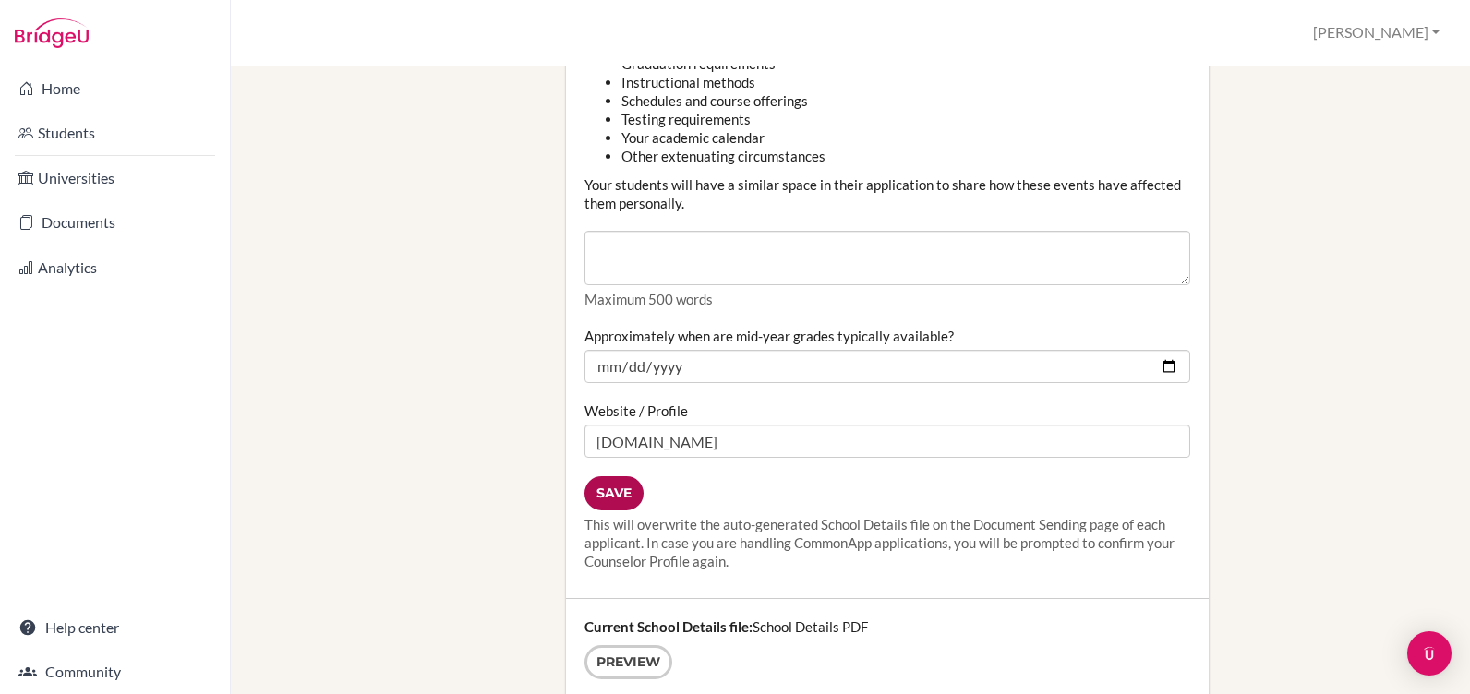
click at [607, 511] on input "Save" at bounding box center [614, 494] width 59 height 34
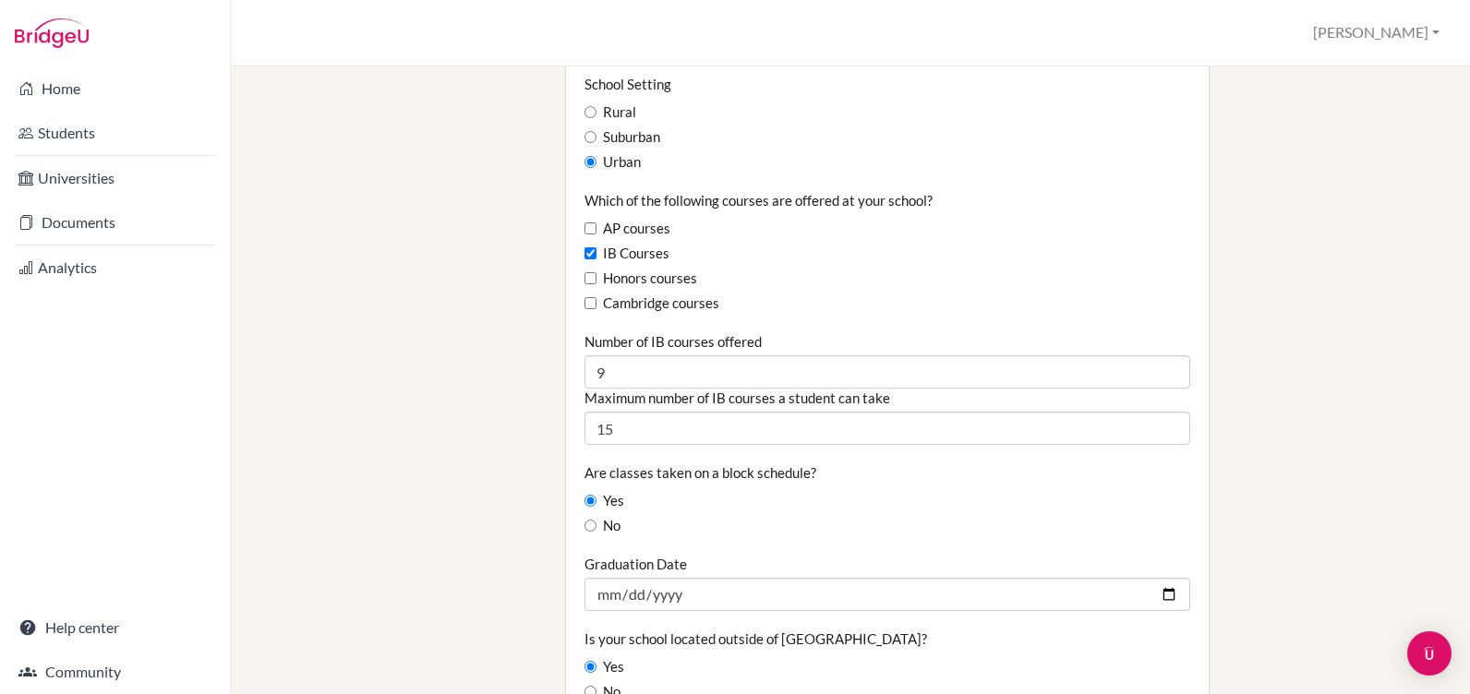
scroll to position [1108, 0]
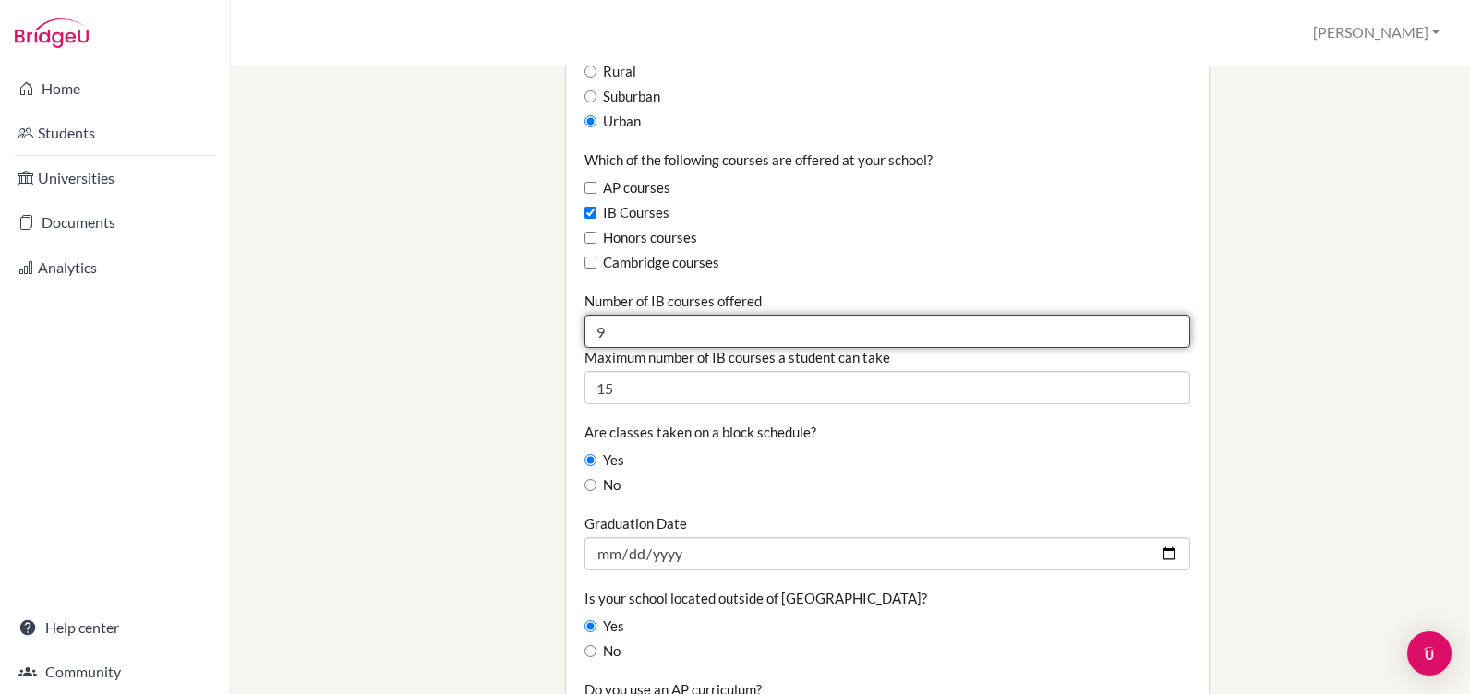
click at [612, 324] on input "9" at bounding box center [888, 331] width 607 height 33
type input "15"
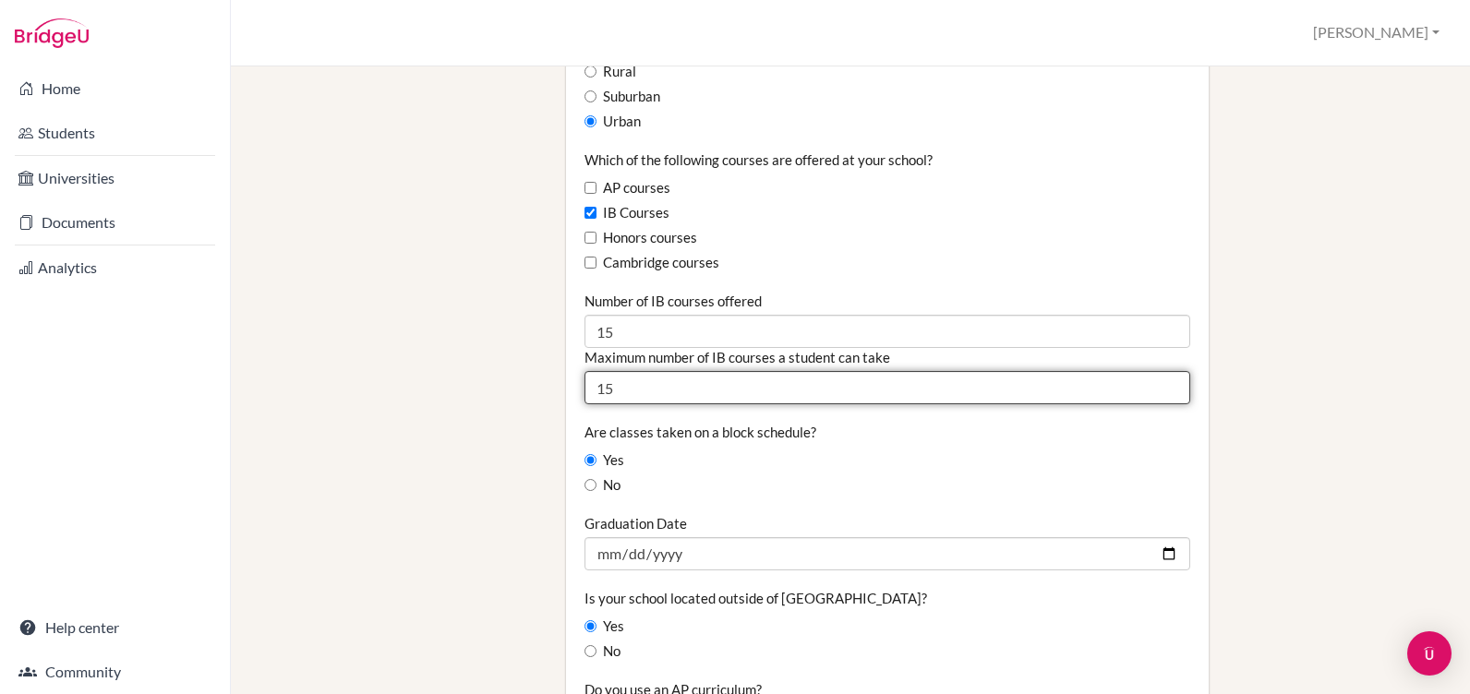
click at [612, 389] on input "15" at bounding box center [888, 387] width 607 height 33
type input "1"
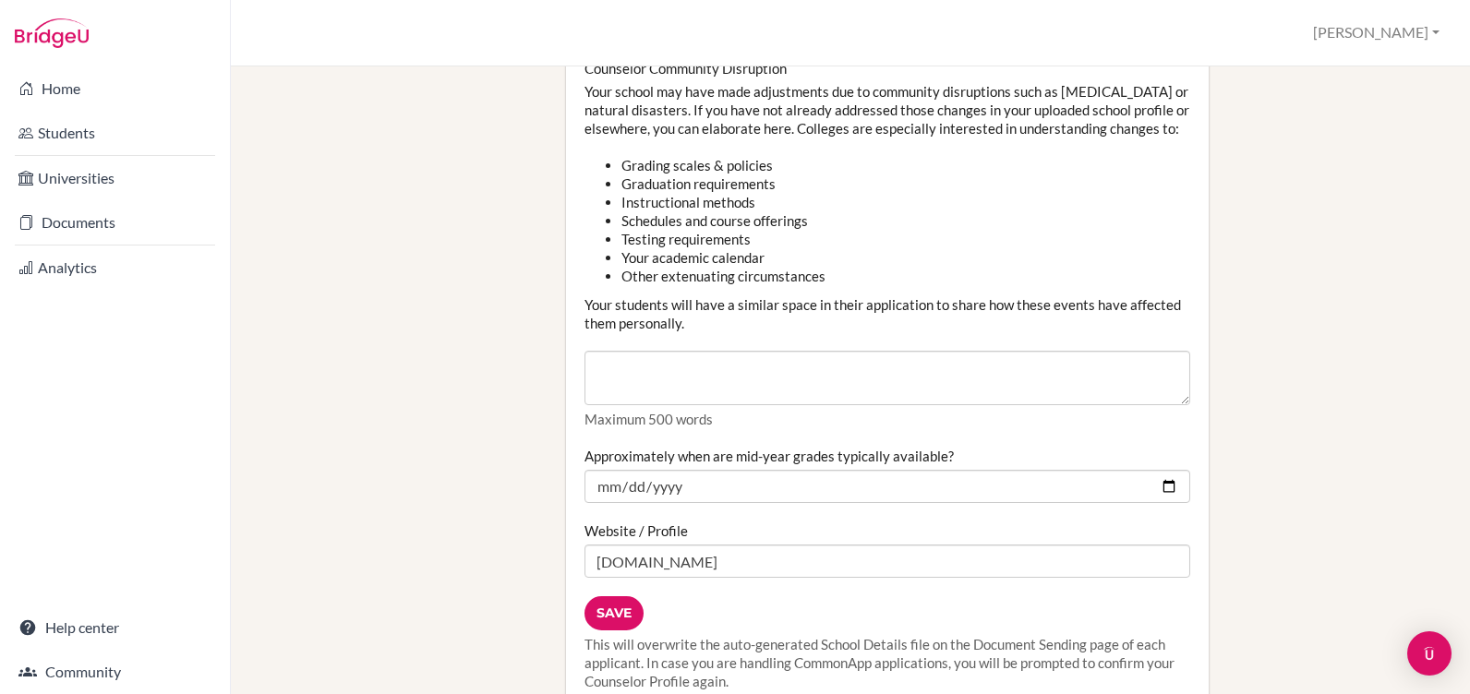
scroll to position [2124, 0]
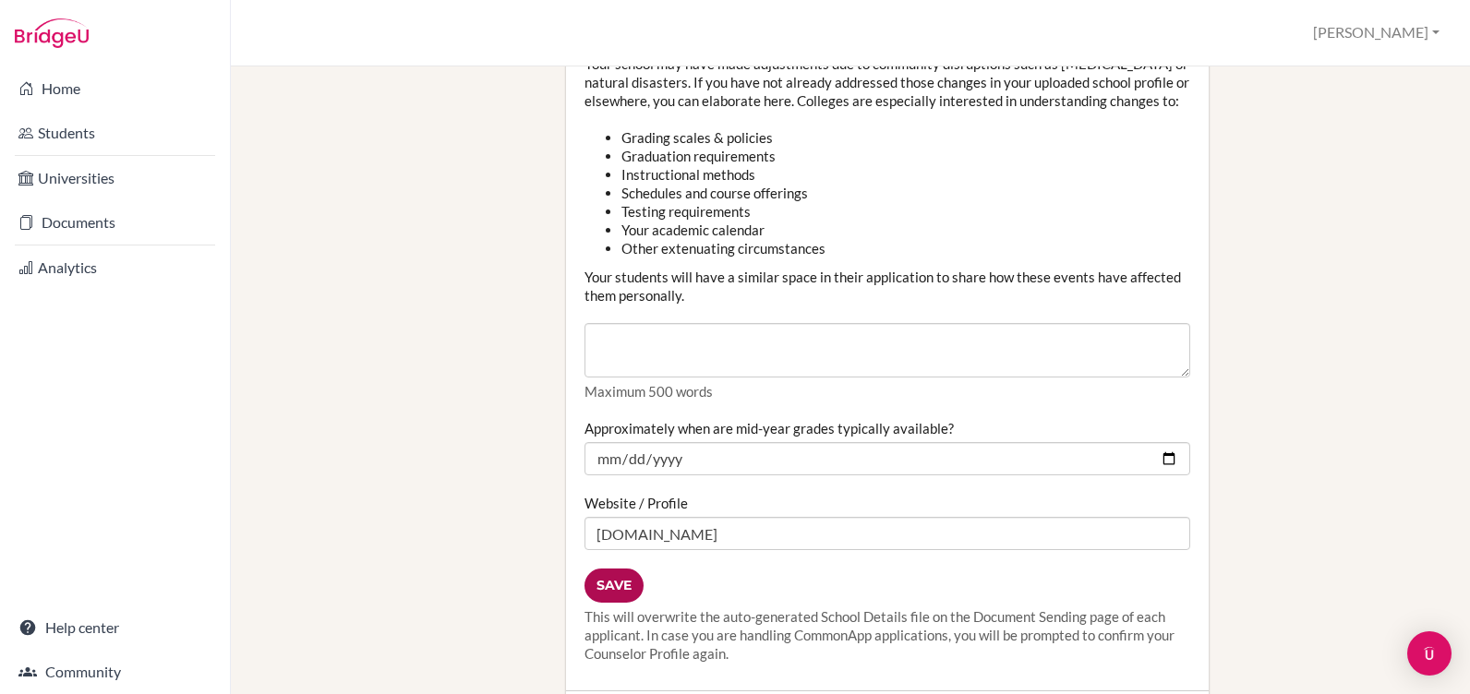
type input "9"
click at [610, 598] on input "Save" at bounding box center [614, 586] width 59 height 34
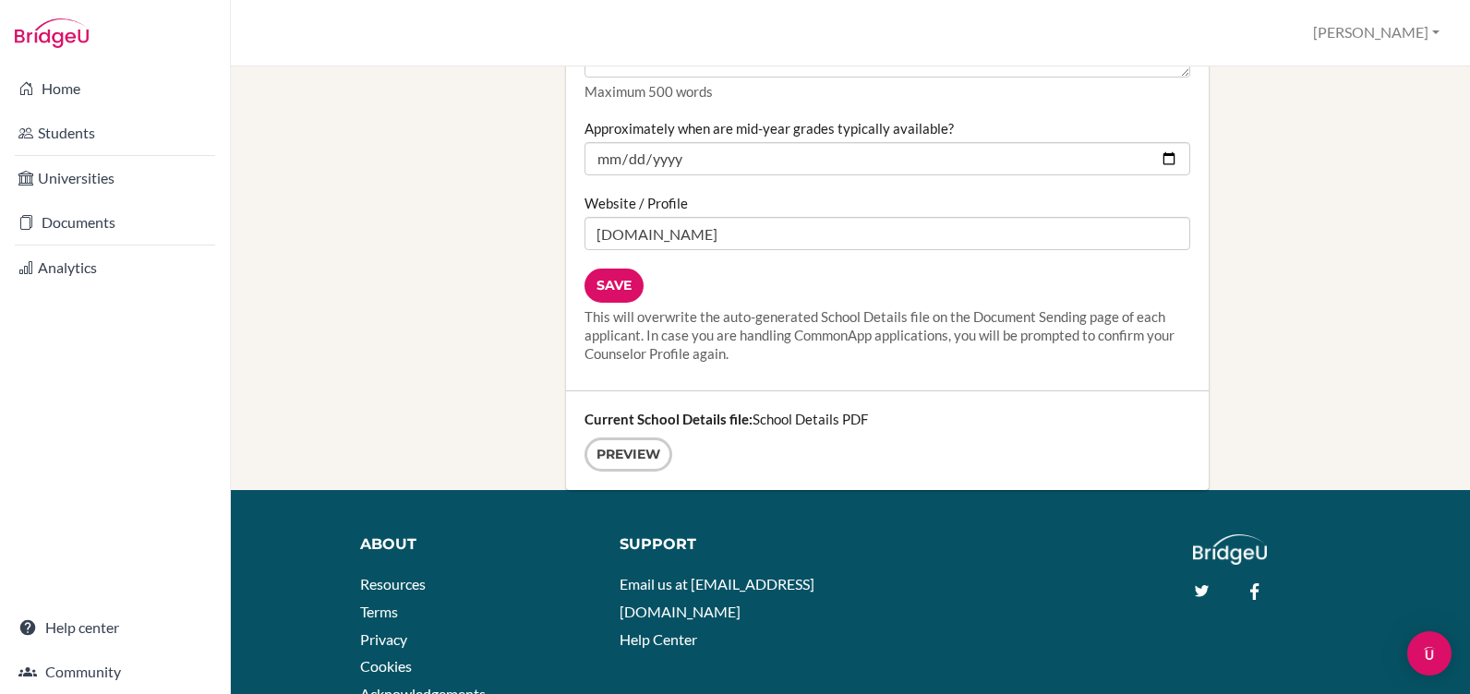
scroll to position [2540, 0]
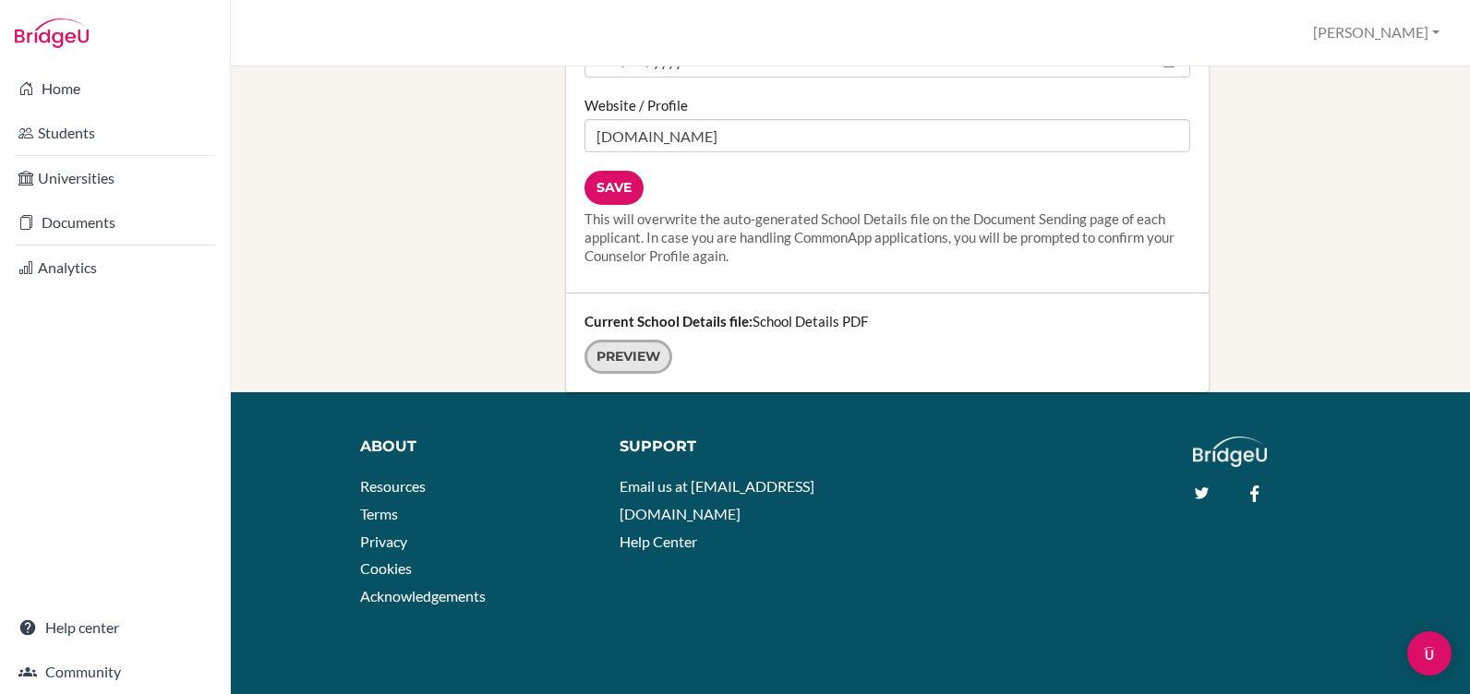
click at [618, 361] on link "Preview" at bounding box center [629, 357] width 88 height 34
